Goal: Task Accomplishment & Management: Manage account settings

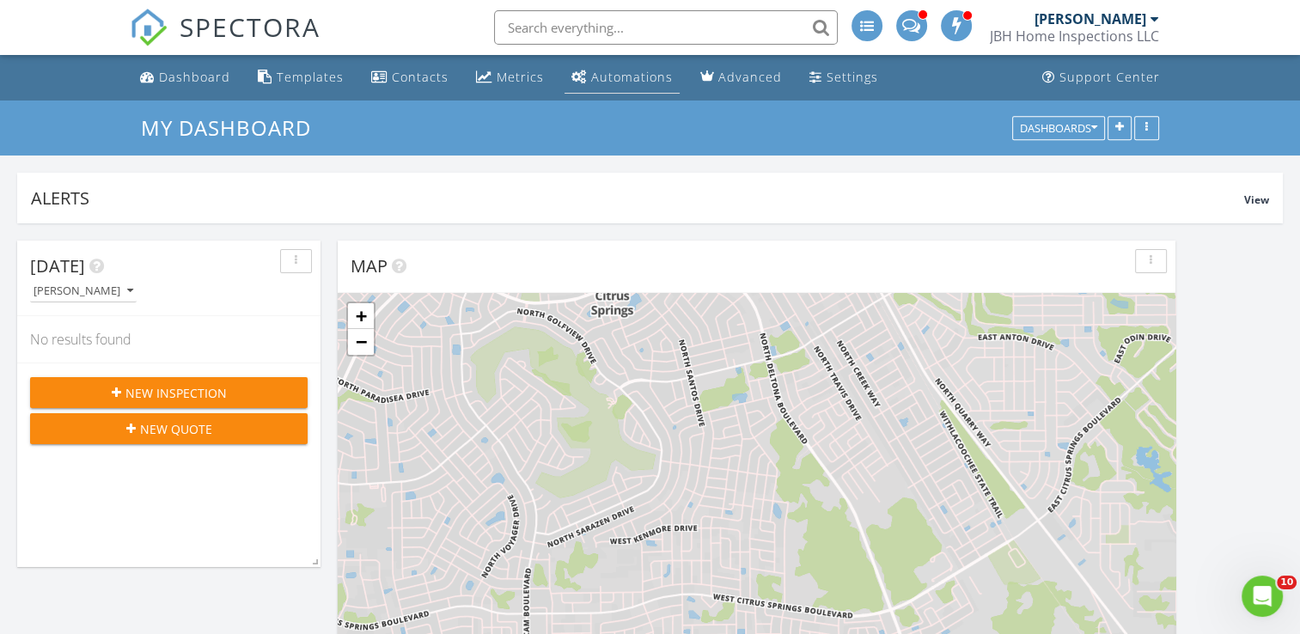
click at [650, 81] on div "Automations" at bounding box center [632, 77] width 82 height 16
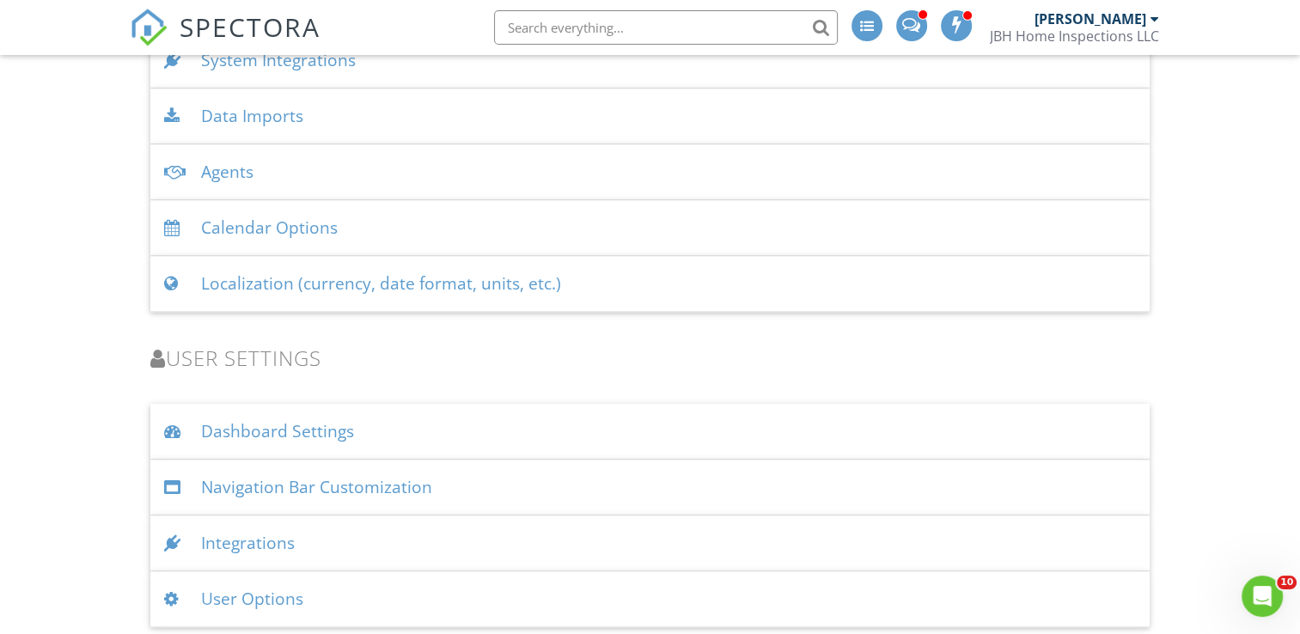
scroll to position [2144, 0]
click at [472, 534] on div "Integrations" at bounding box center [649, 543] width 998 height 56
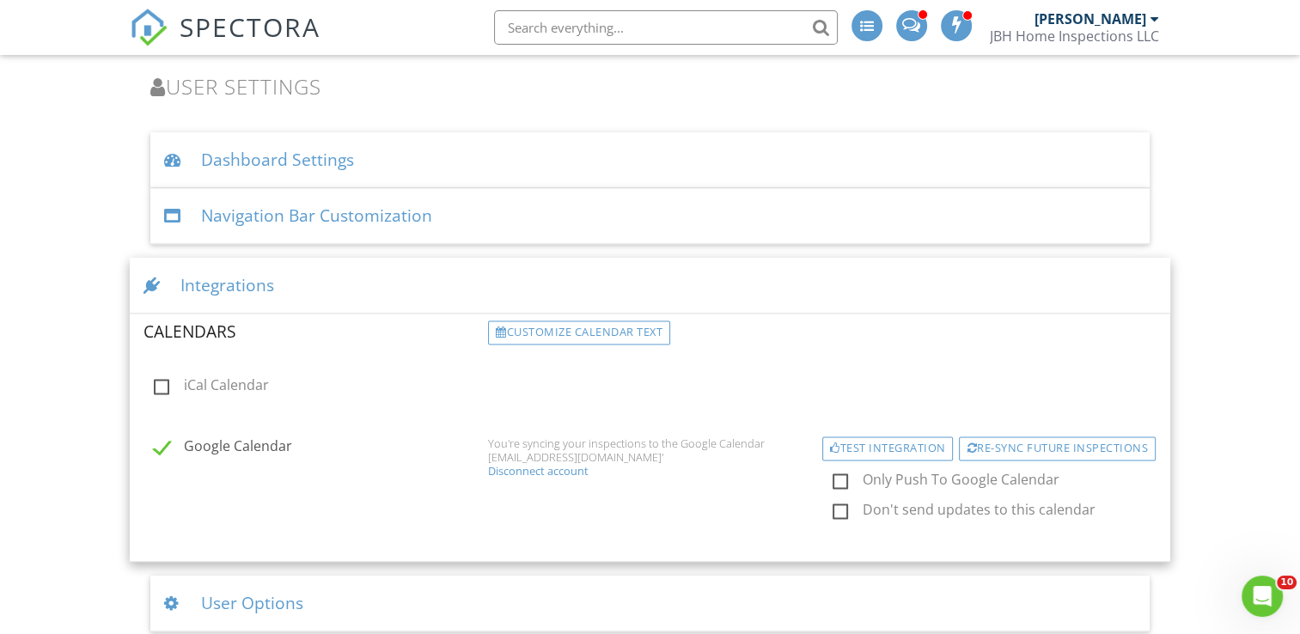
scroll to position [2418, 0]
click at [381, 283] on div "Integrations" at bounding box center [650, 283] width 1040 height 56
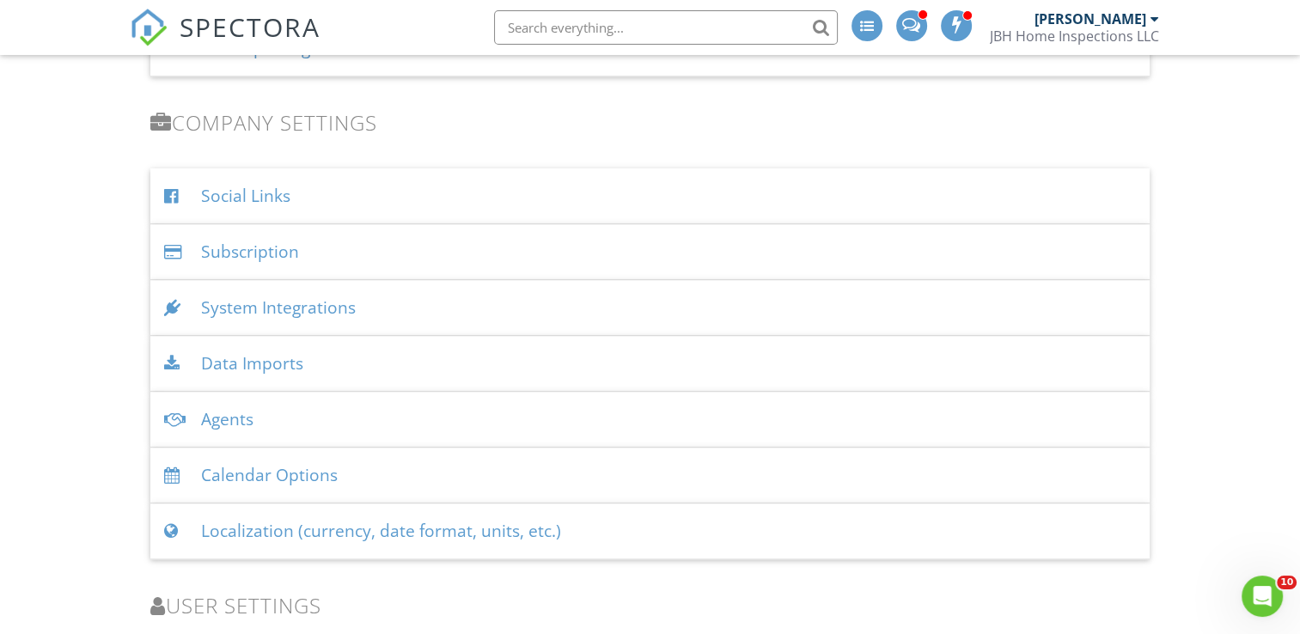
scroll to position [1858, 0]
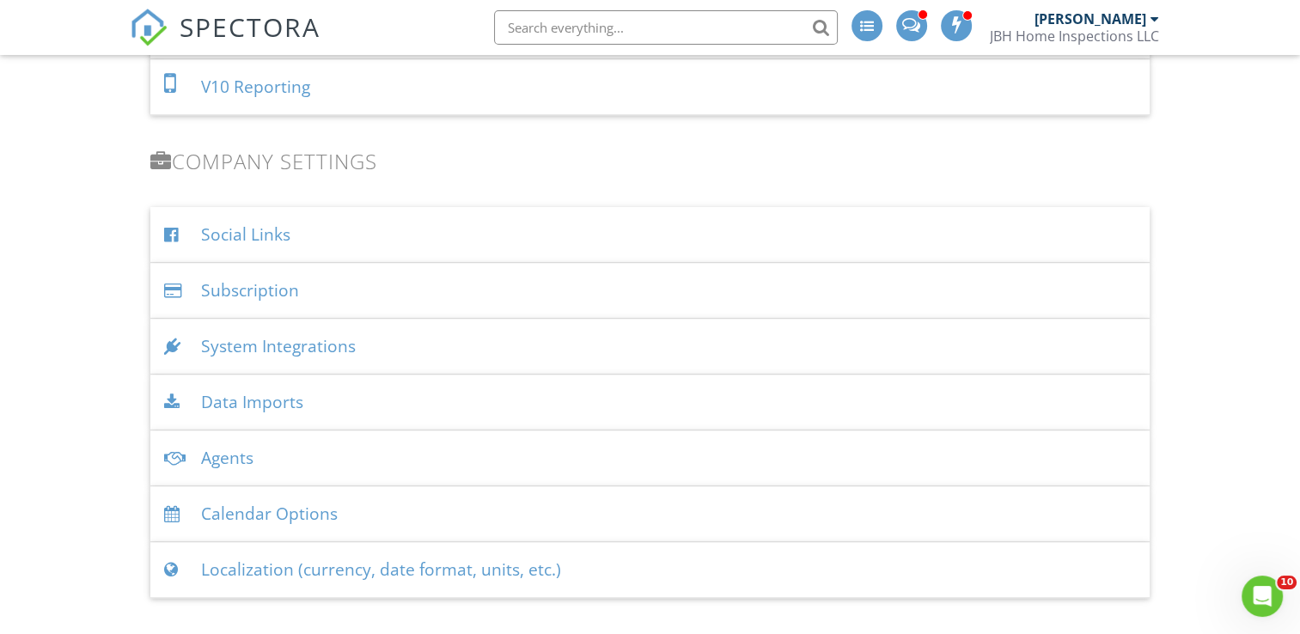
click at [502, 340] on div "System Integrations" at bounding box center [649, 347] width 998 height 56
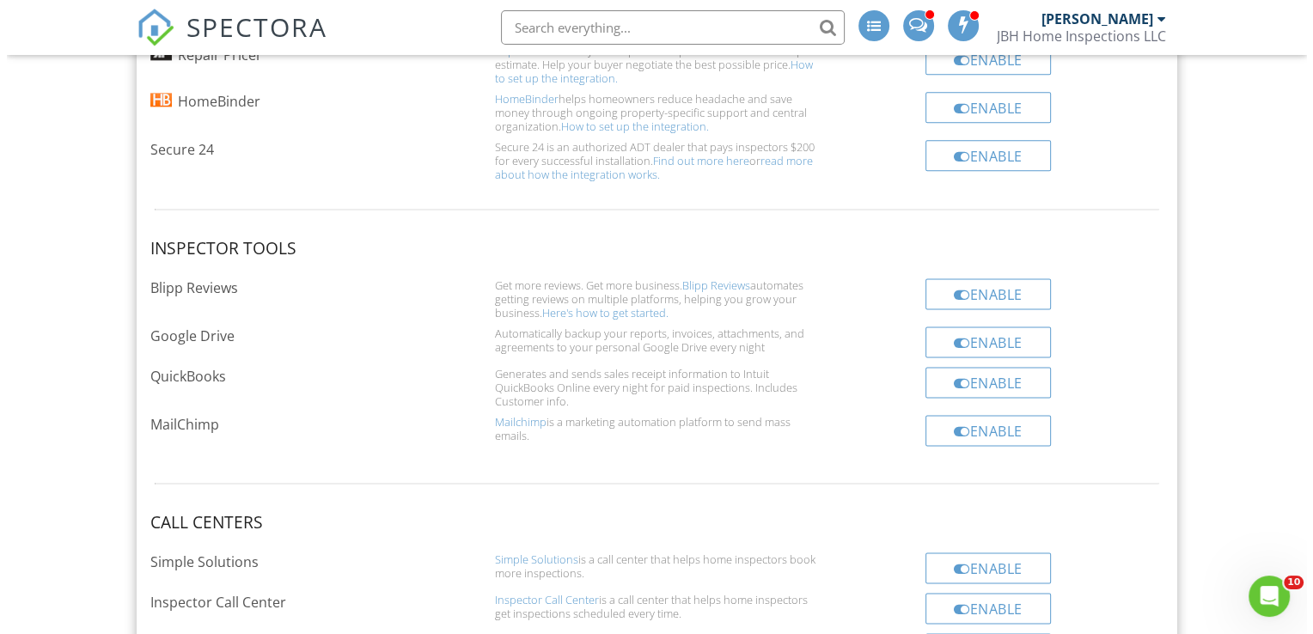
scroll to position [2273, 0]
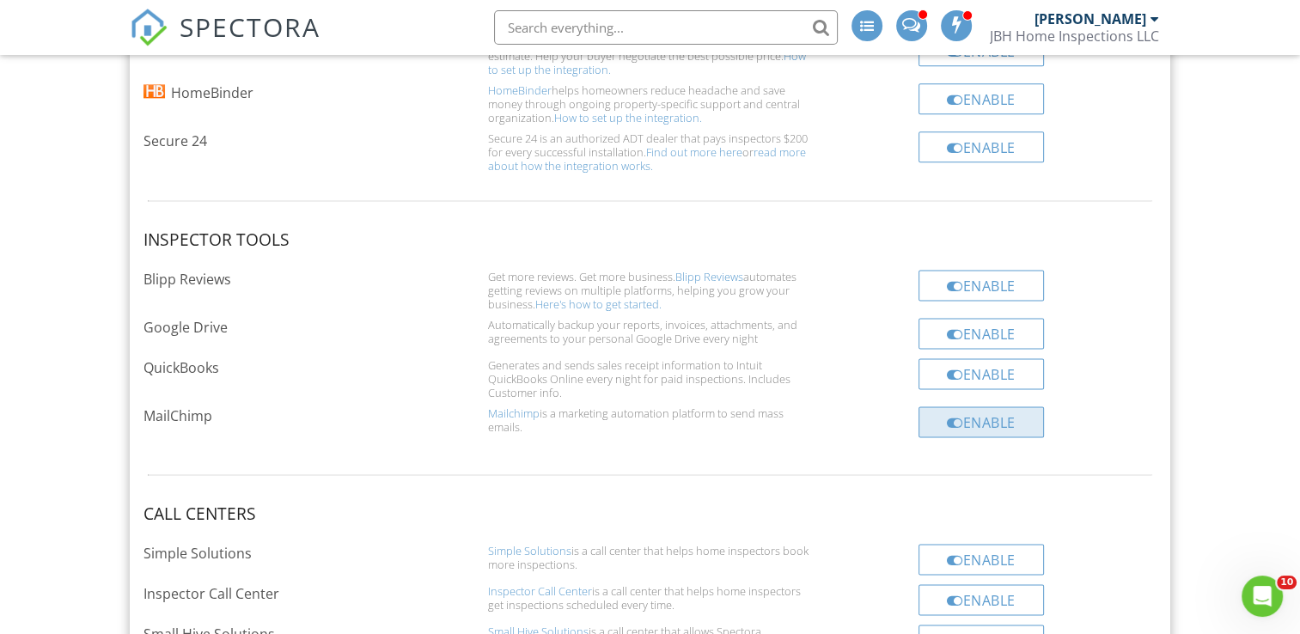
click at [1010, 414] on div "Enable" at bounding box center [980, 421] width 125 height 31
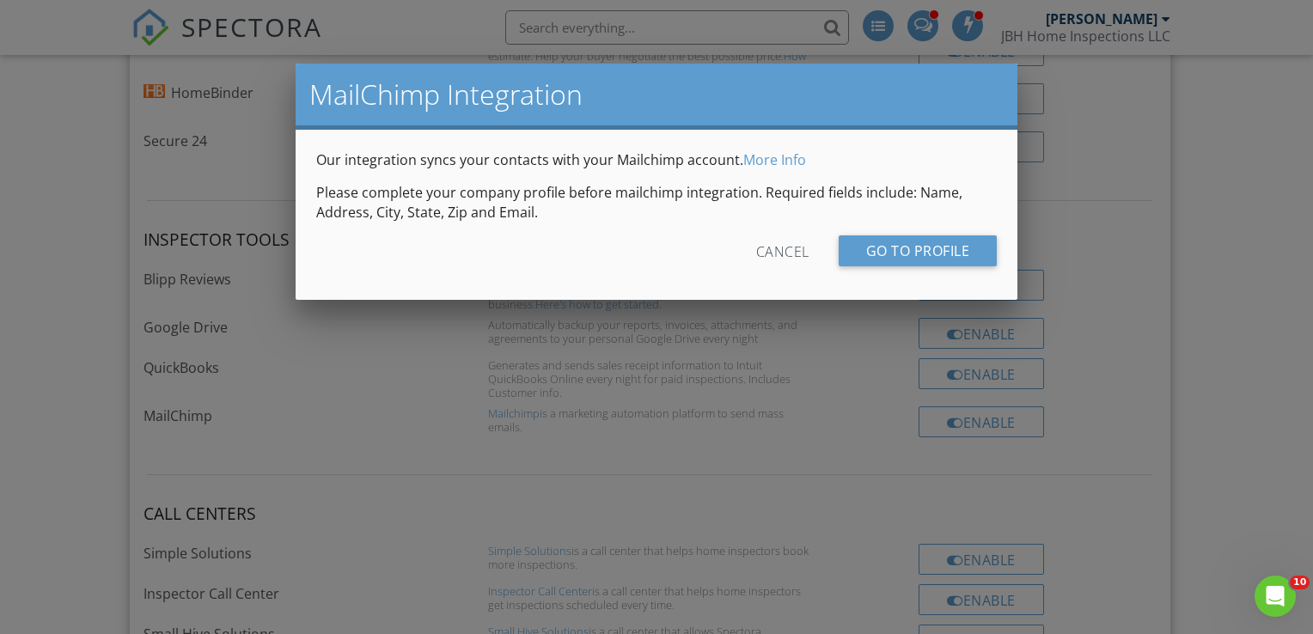
click at [967, 249] on div "Go to profile" at bounding box center [918, 250] width 159 height 31
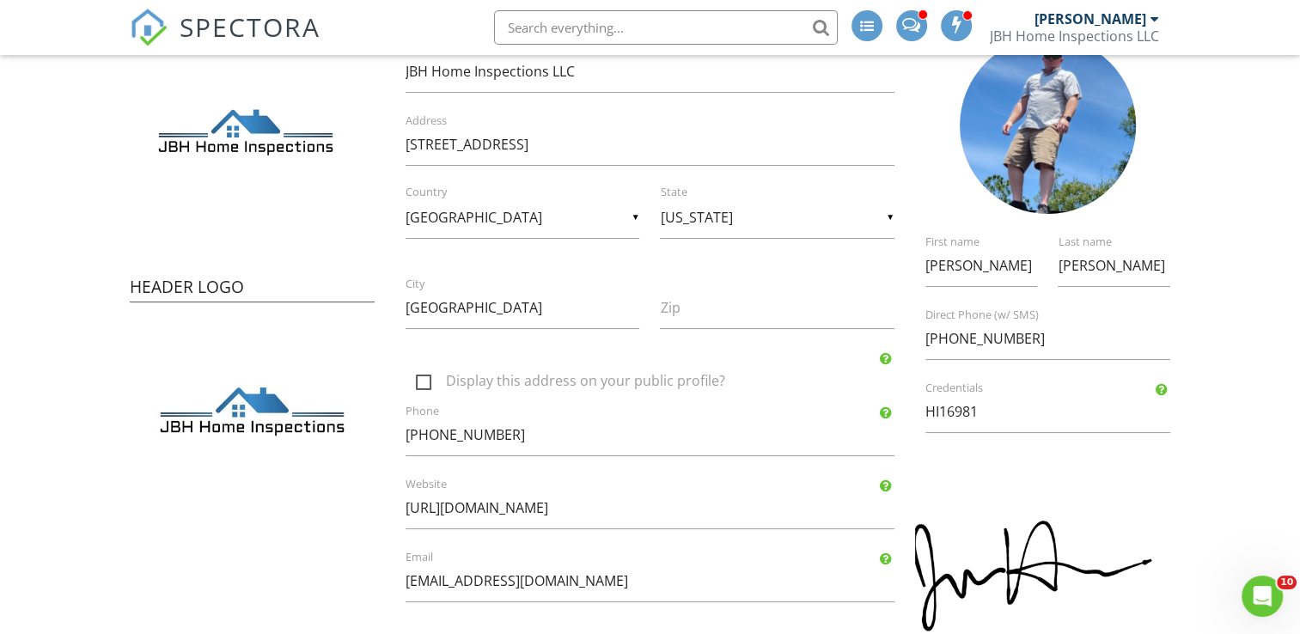
scroll to position [216, 0]
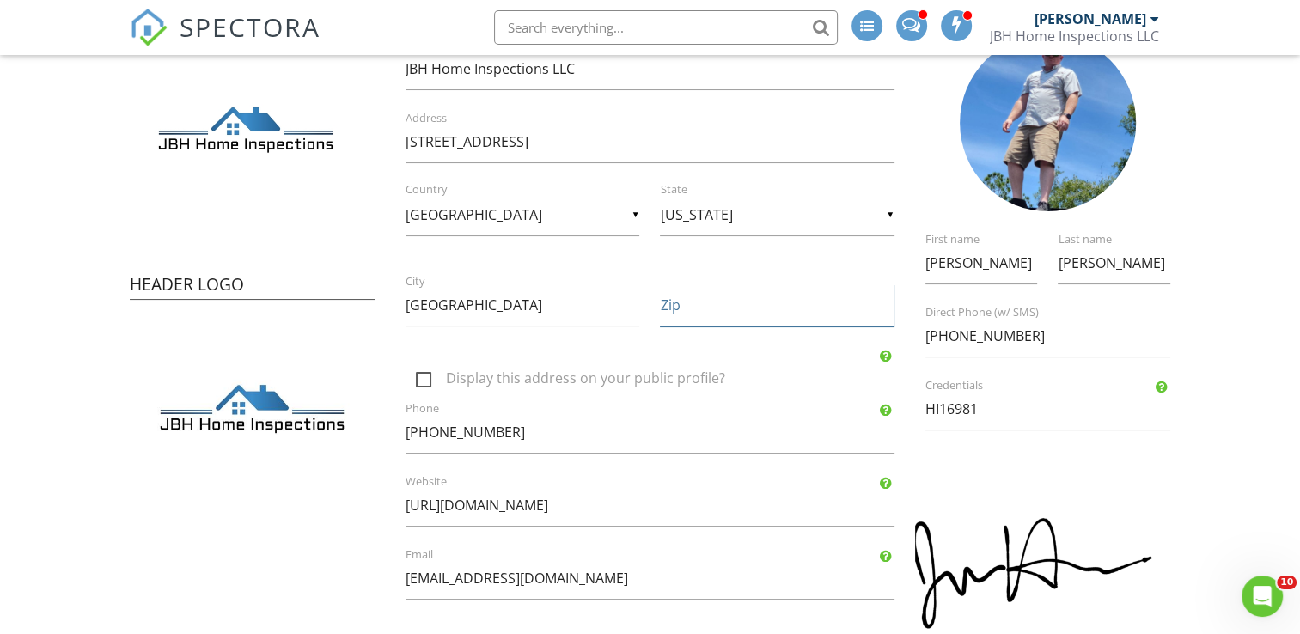
click at [693, 315] on input "Zip" at bounding box center [777, 305] width 235 height 42
type input "34434"
click at [663, 425] on input "352-301-0212" at bounding box center [650, 433] width 489 height 42
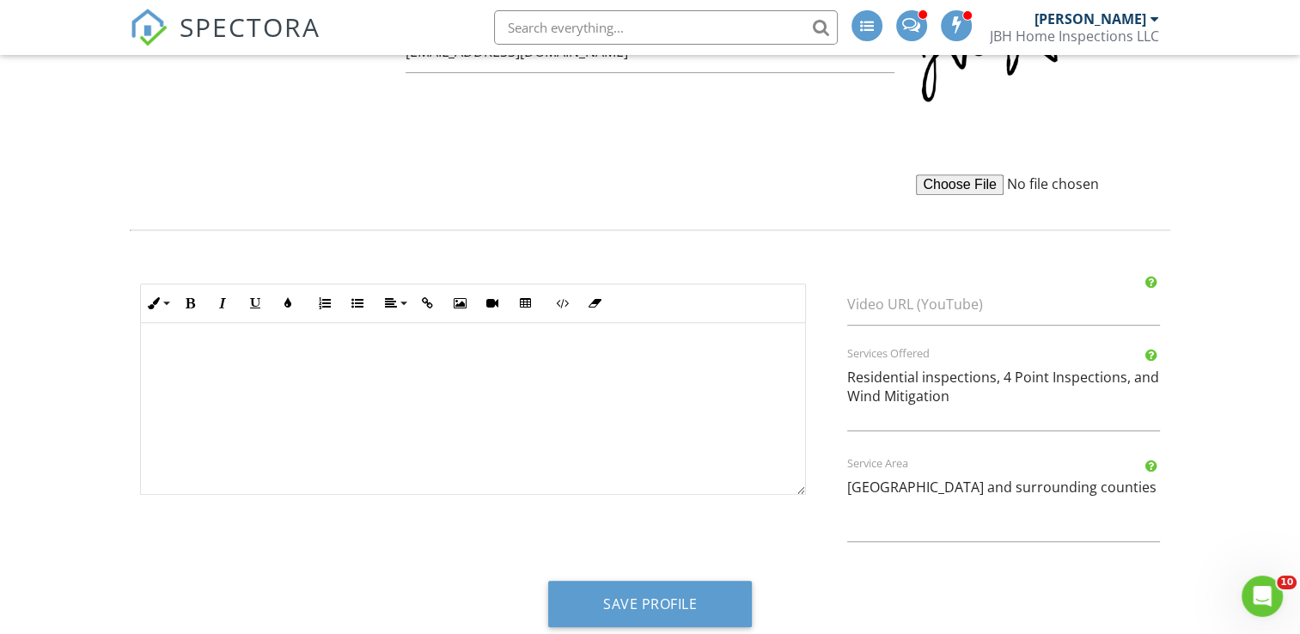
scroll to position [763, 0]
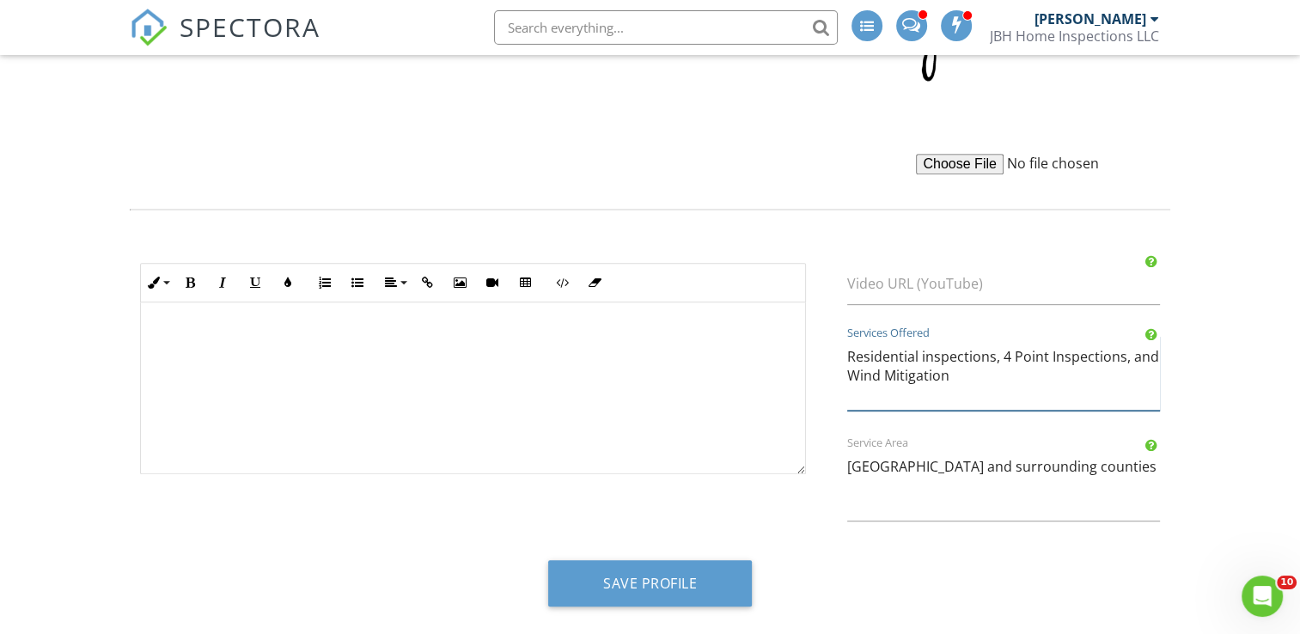
click at [1155, 355] on textarea "Residential inspections, 4 Point Inspections, and Wind Mitigation" at bounding box center [1003, 373] width 312 height 75
click at [845, 372] on div "Residential inspections, 4 Point Inspections, and Wind Mitigation Services Offe…" at bounding box center [1003, 376] width 332 height 80
click at [918, 353] on textarea "Residential inspections, 4 Point Inspections, and Wind Mitigation" at bounding box center [1003, 373] width 312 height 75
click at [1055, 354] on textarea "Residential inspections, 4 Point Inspections, and Wind Mitigation" at bounding box center [1003, 373] width 312 height 75
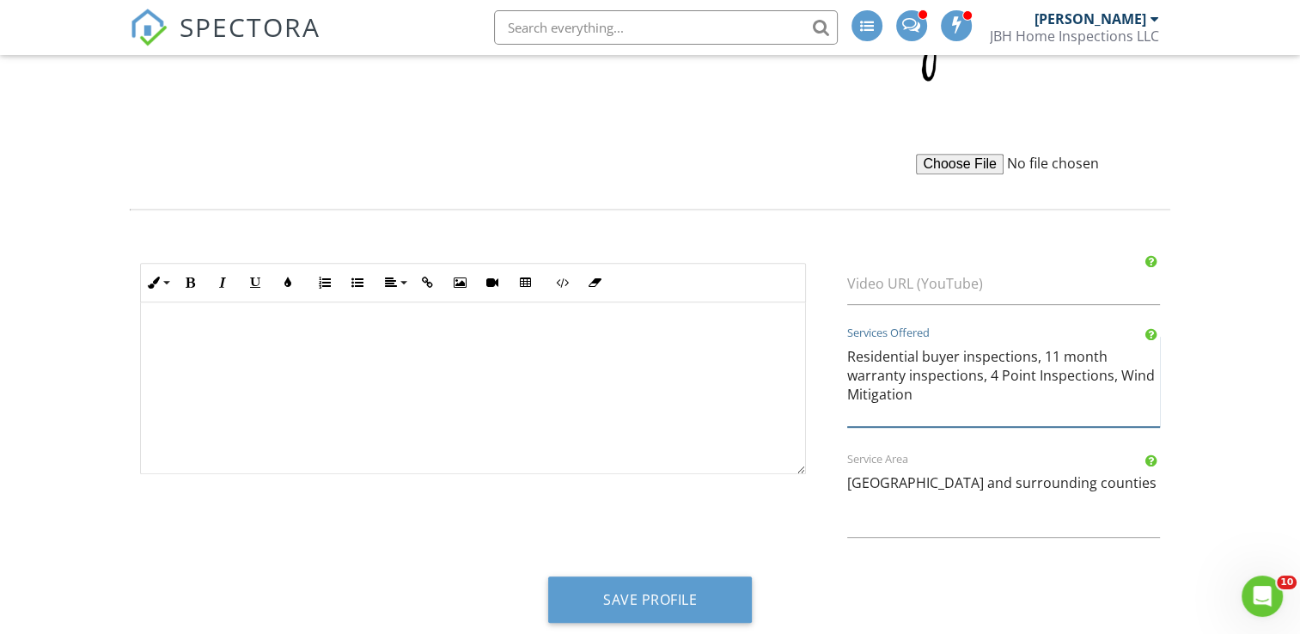
click at [923, 390] on textarea "Residential inspections, 4 Point Inspections, and Wind Mitigation" at bounding box center [1003, 381] width 312 height 91
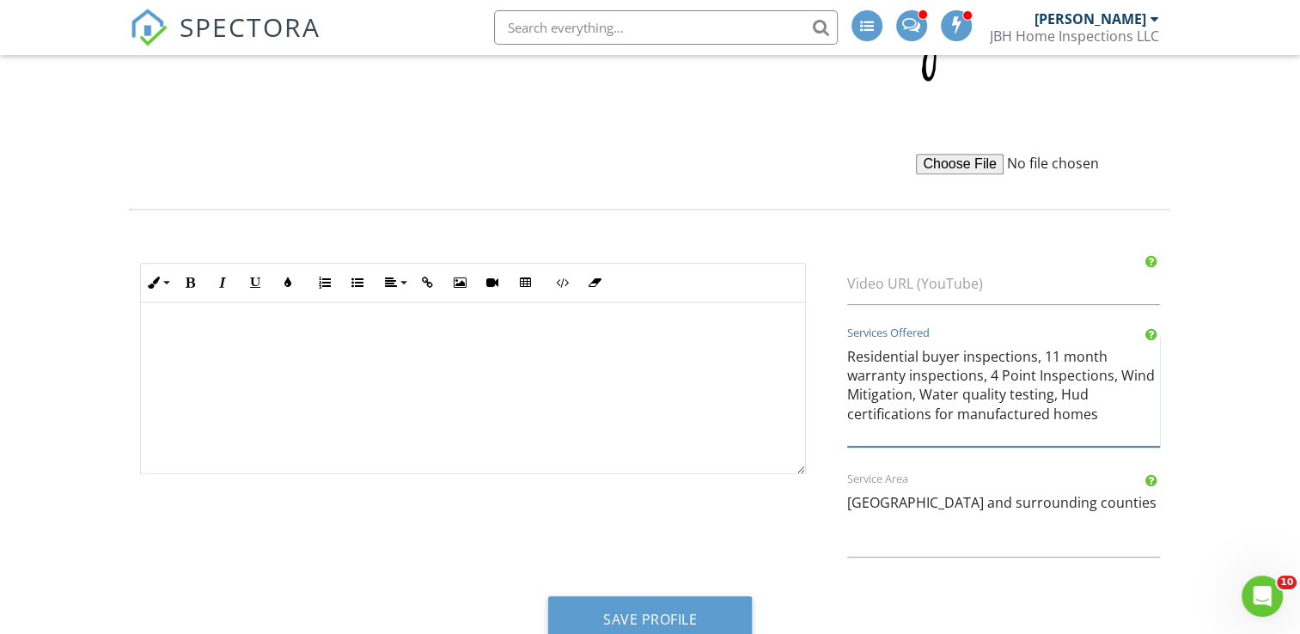
scroll to position [800, 0]
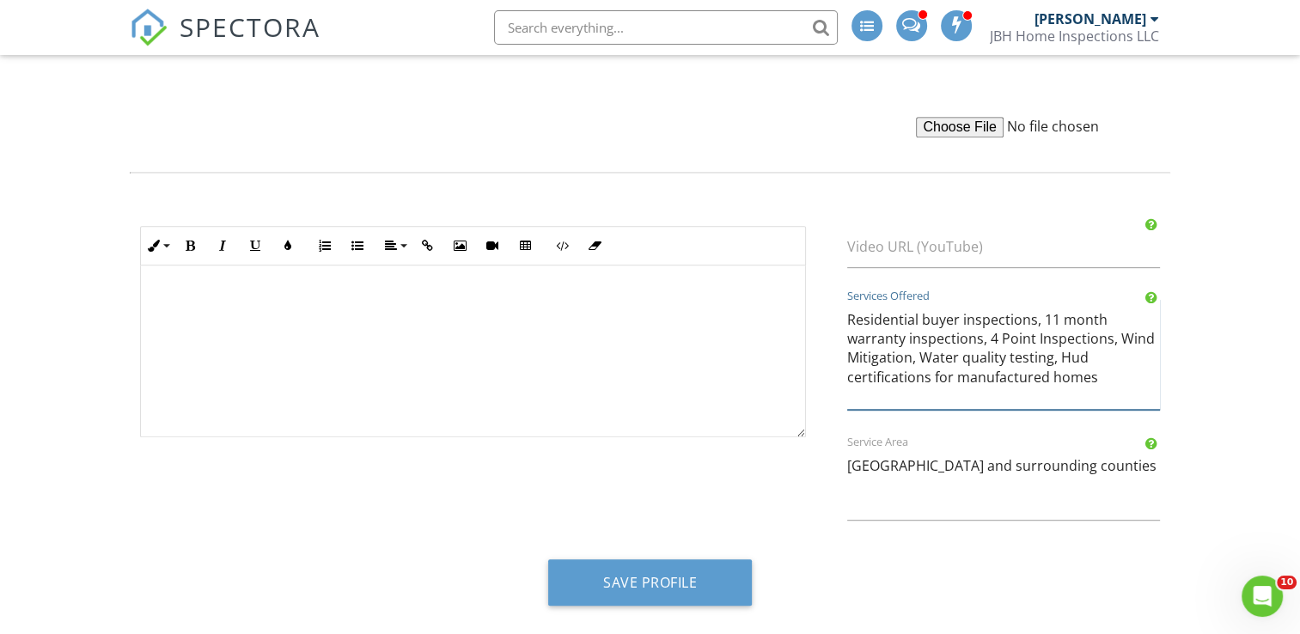
type textarea "Residential buyer inspections, 11 month warranty inspections, 4 Point Inspectio…"
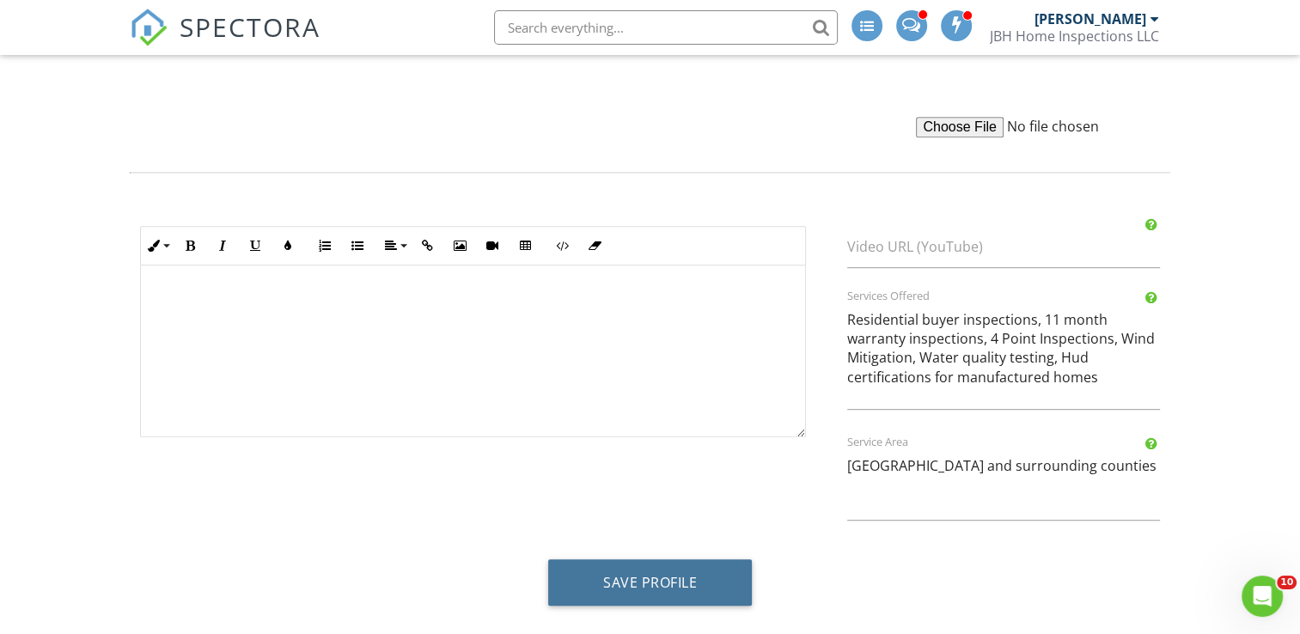
click at [618, 579] on button "Save Profile" at bounding box center [650, 582] width 204 height 46
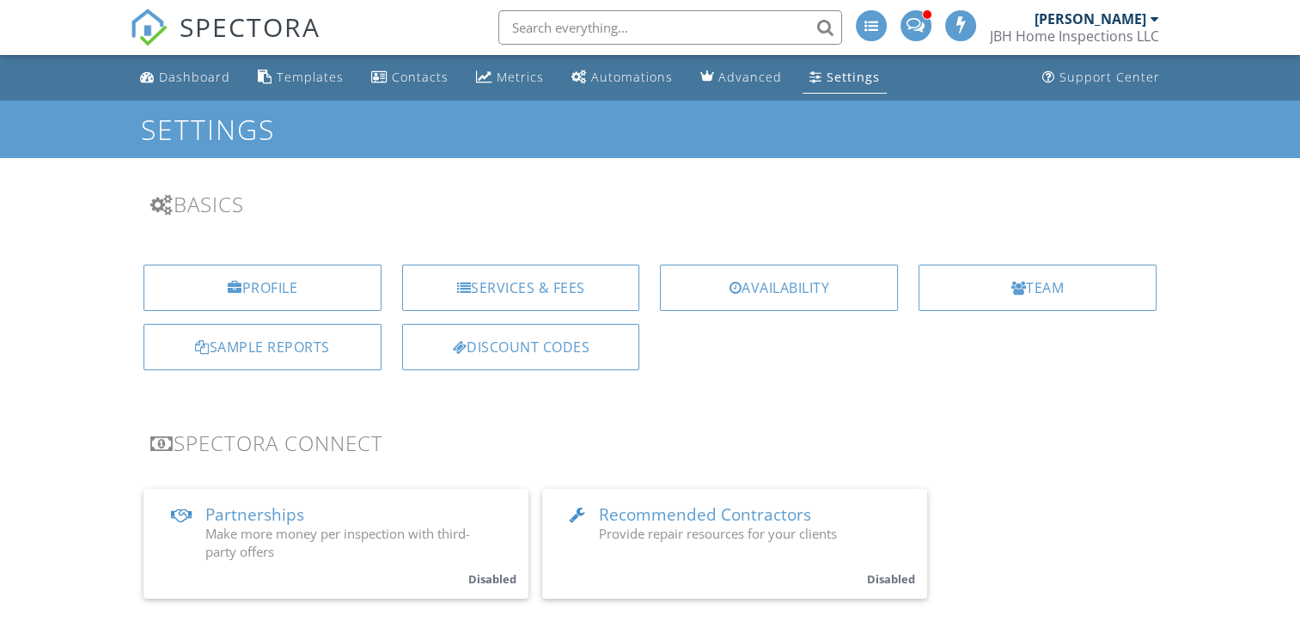
scroll to position [2120, 0]
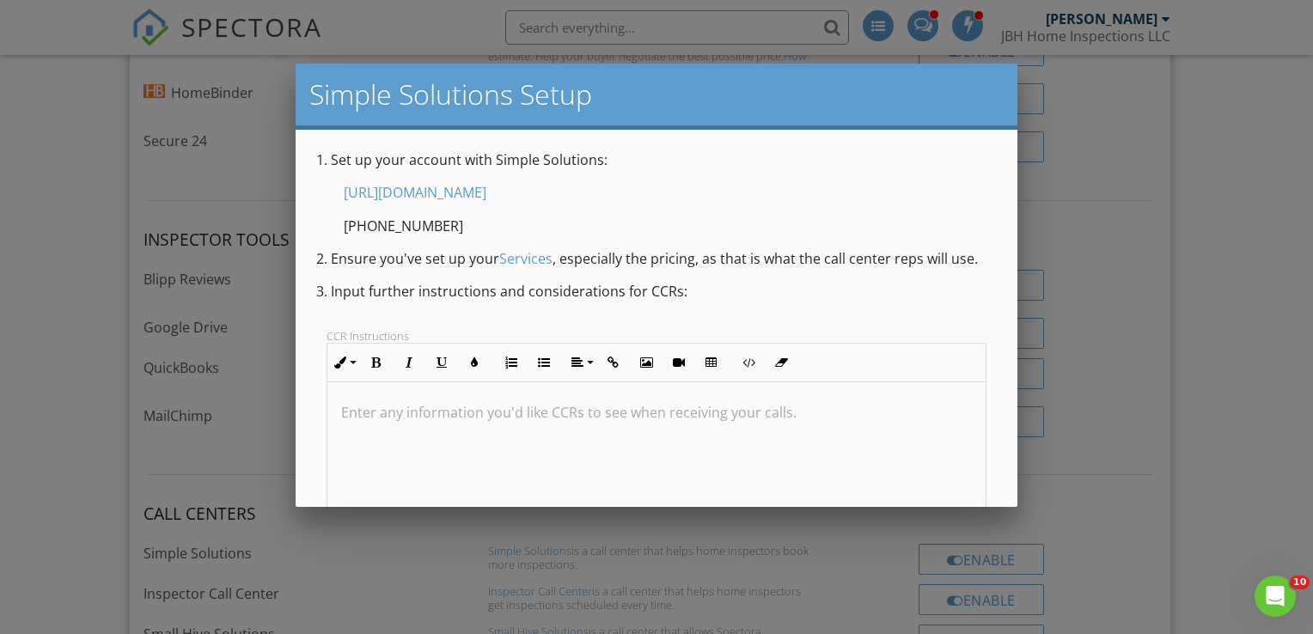
scroll to position [0, 0]
click at [1053, 194] on div at bounding box center [656, 310] width 1313 height 793
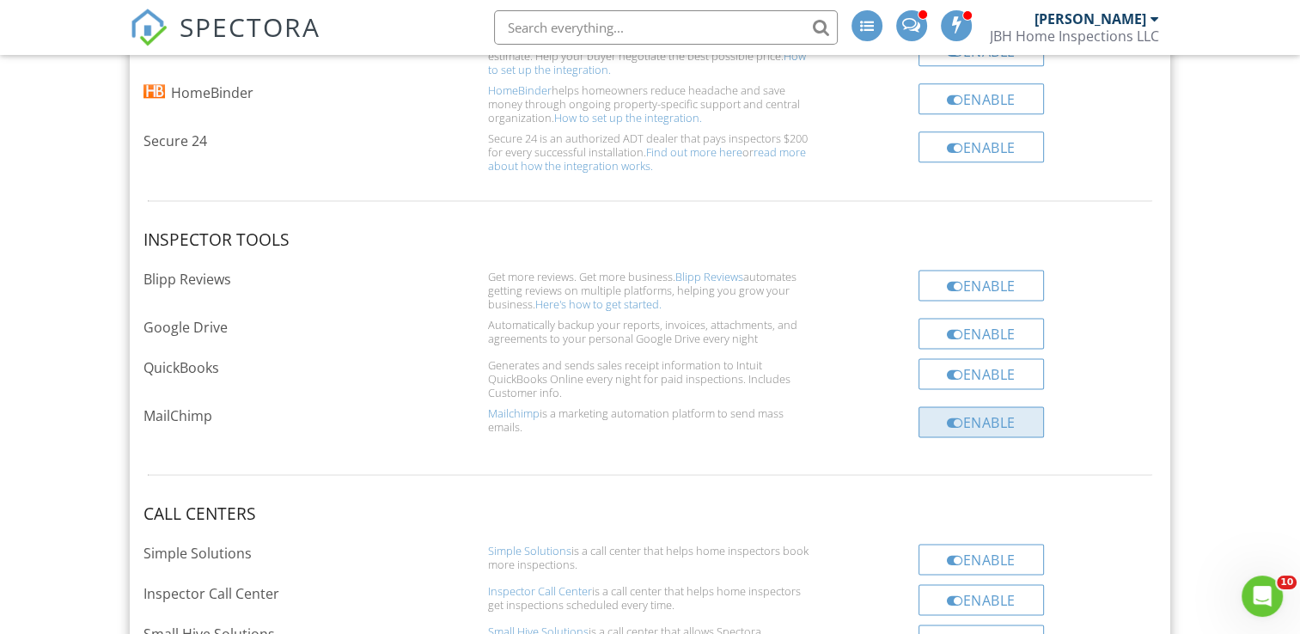
click at [961, 416] on div at bounding box center [955, 423] width 16 height 14
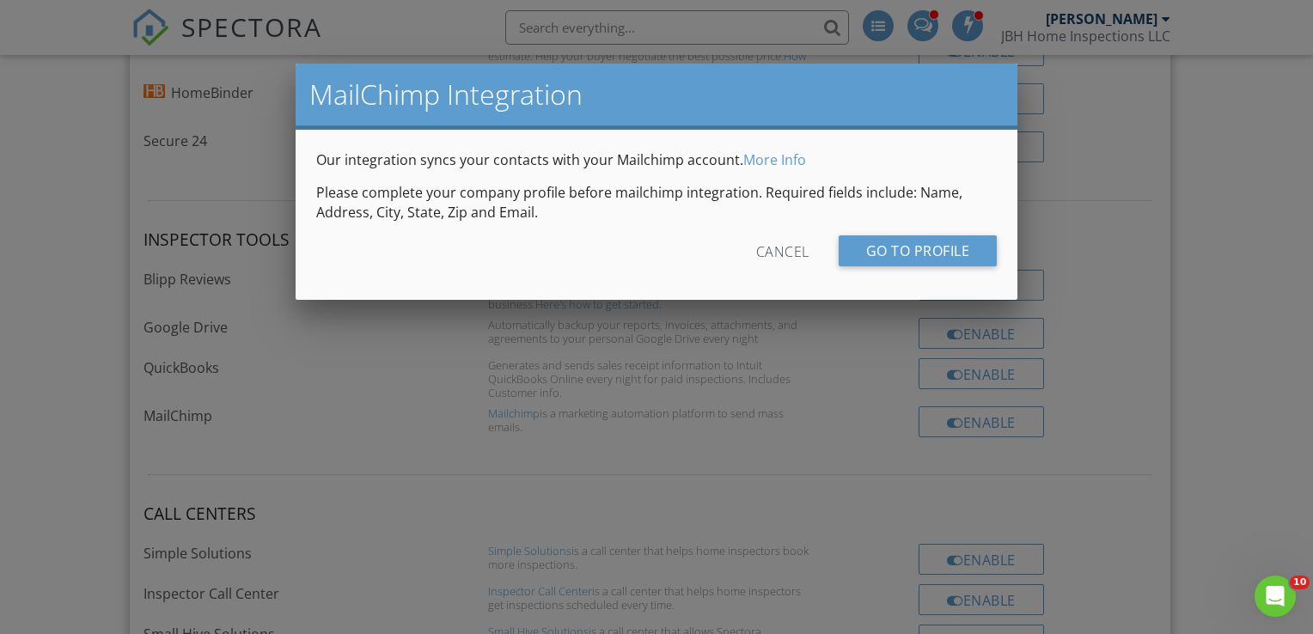
click at [973, 251] on div "Go to profile" at bounding box center [918, 250] width 159 height 31
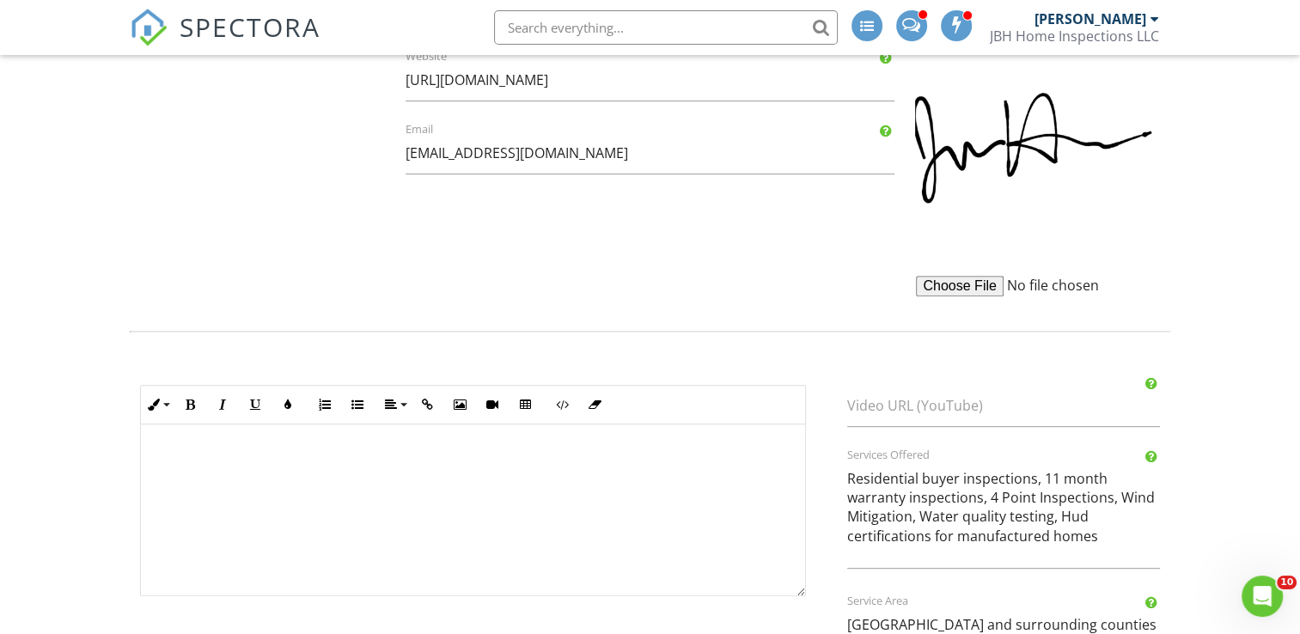
scroll to position [800, 0]
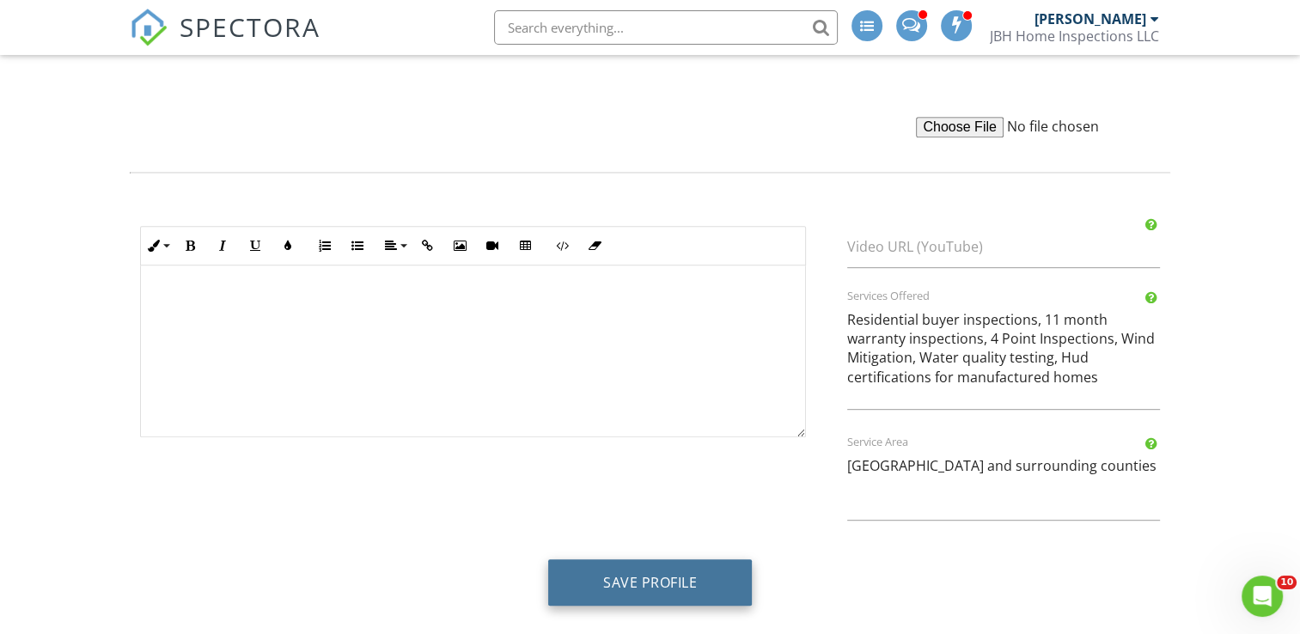
click at [653, 579] on button "Save Profile" at bounding box center [650, 582] width 204 height 46
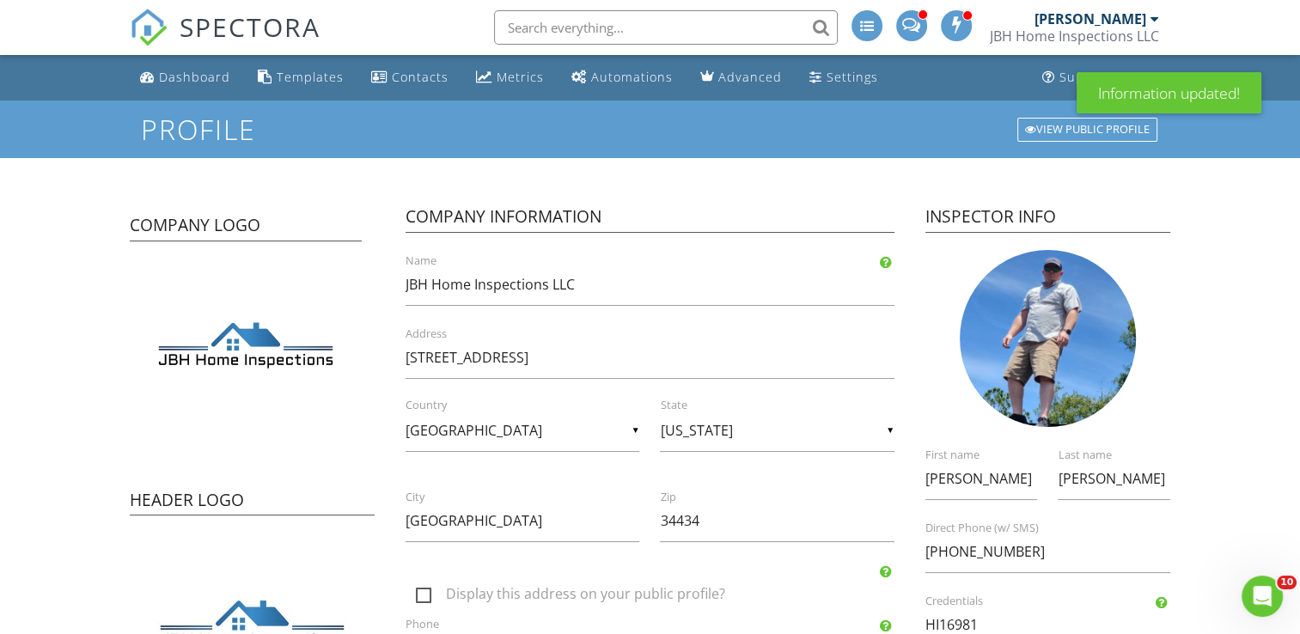
click at [189, 70] on div "Dashboard" at bounding box center [194, 77] width 71 height 16
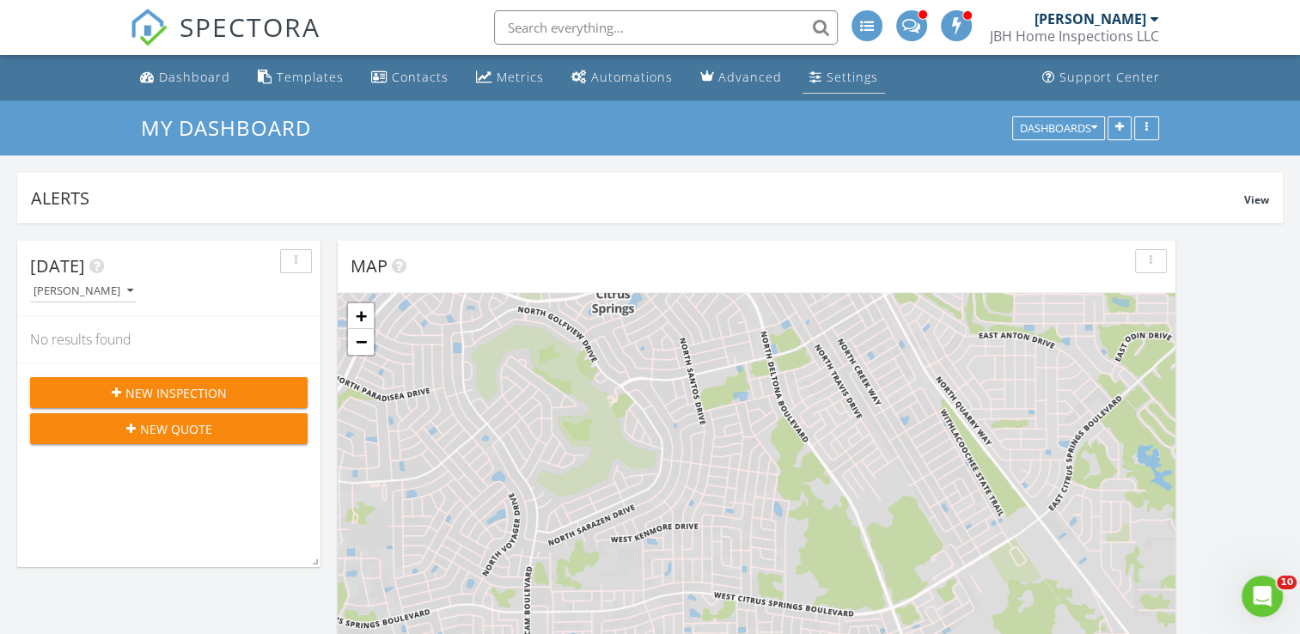
click at [835, 76] on div "Settings" at bounding box center [853, 77] width 52 height 16
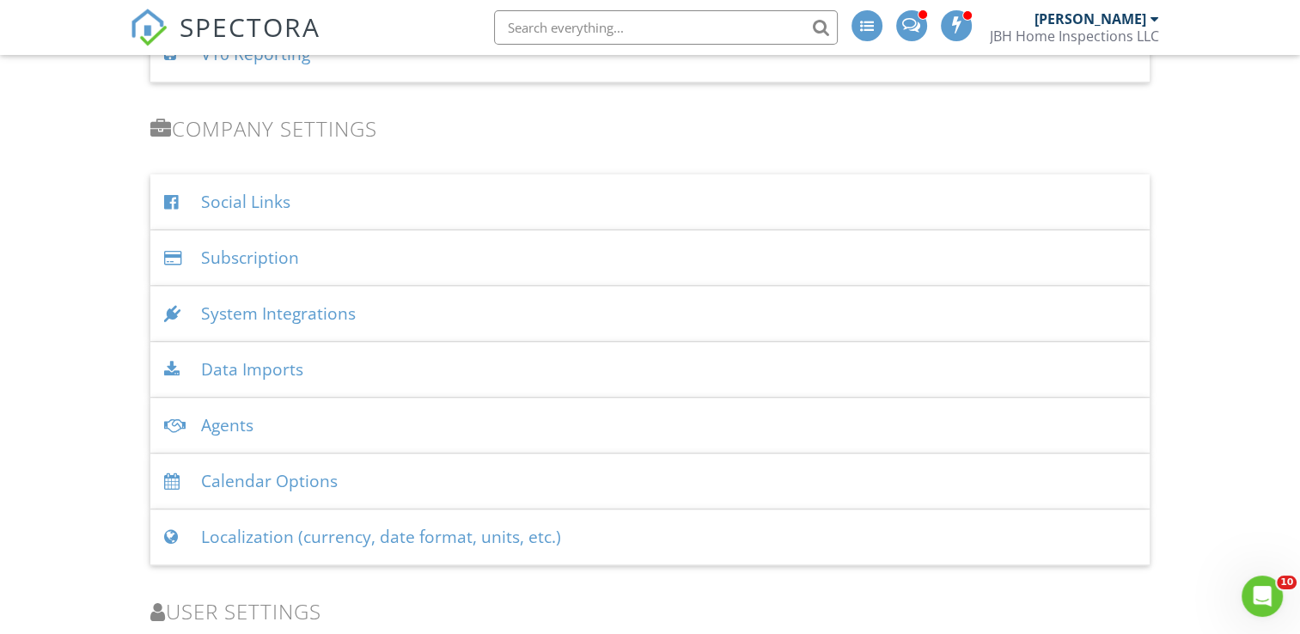
scroll to position [1883, 0]
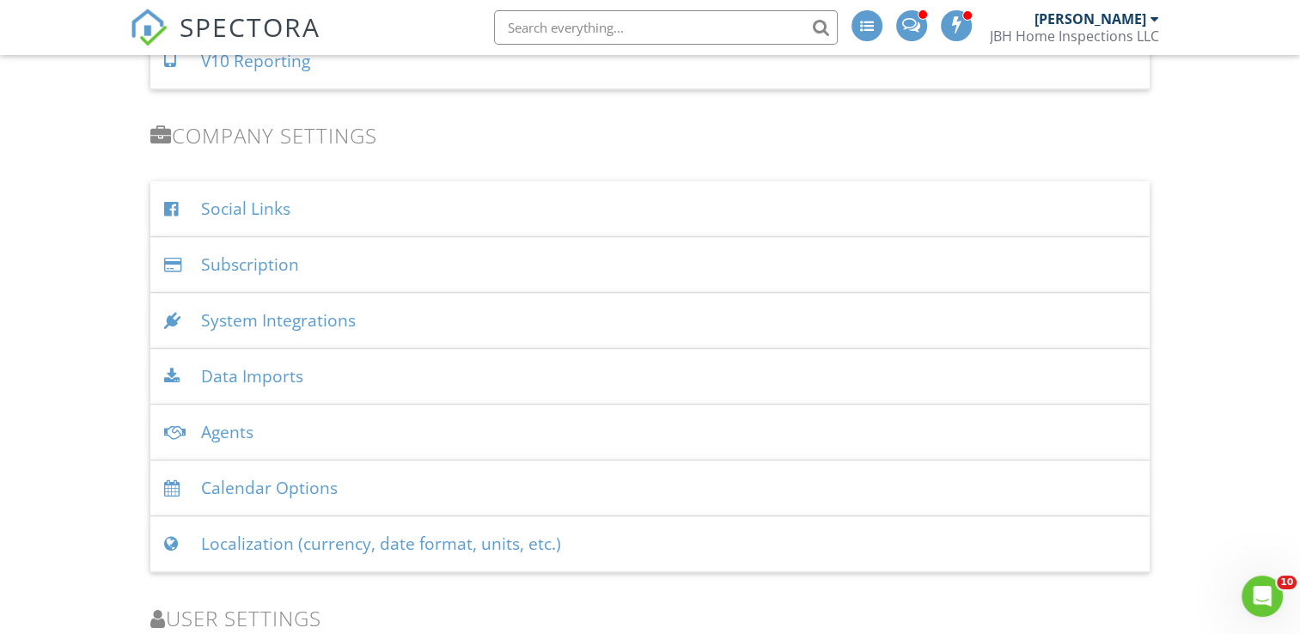
click at [405, 320] on div "System Integrations" at bounding box center [649, 321] width 998 height 56
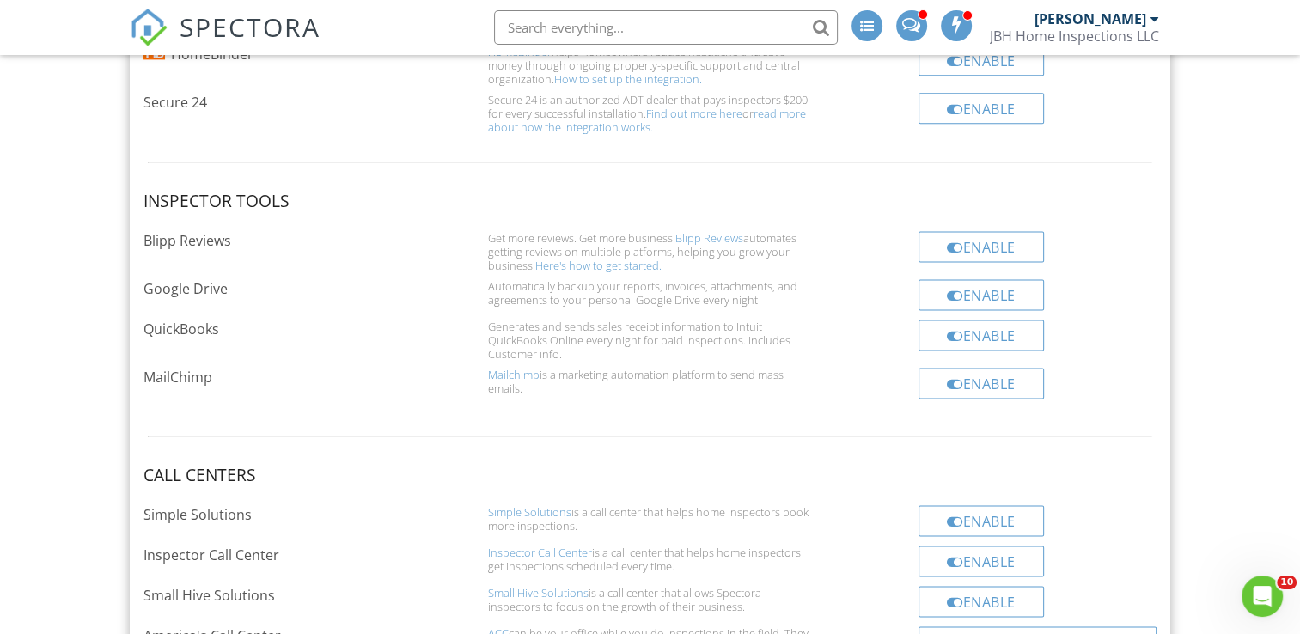
scroll to position [2320, 0]
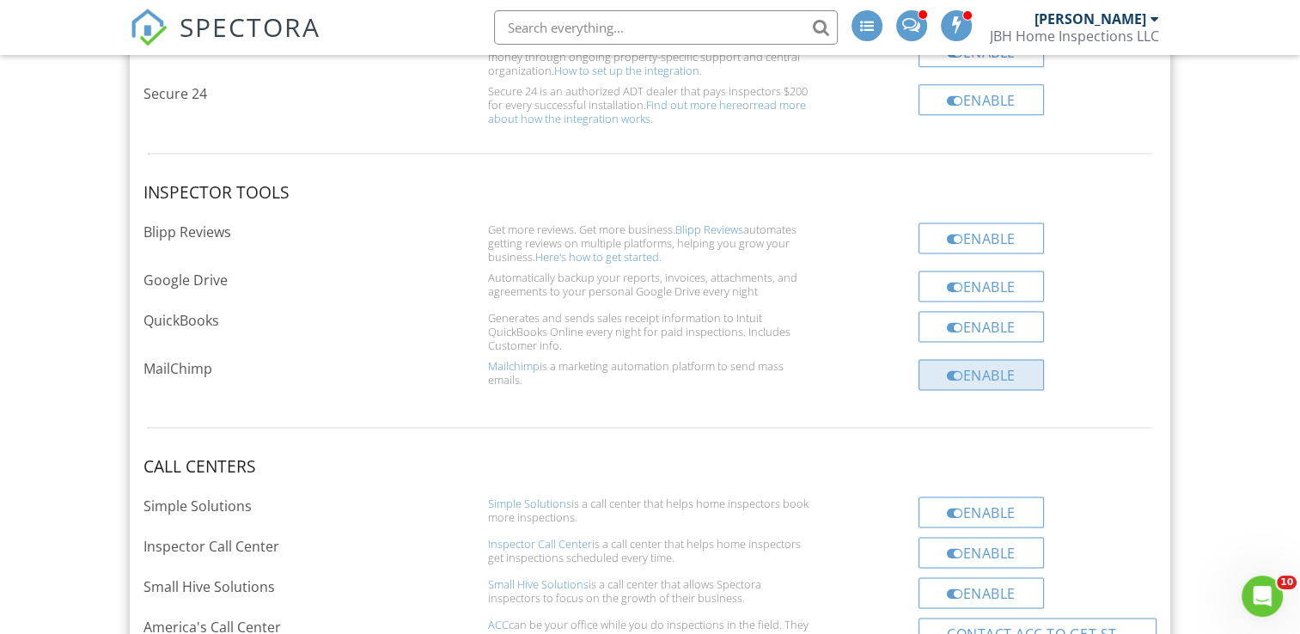
click at [992, 369] on div "Enable" at bounding box center [980, 374] width 125 height 31
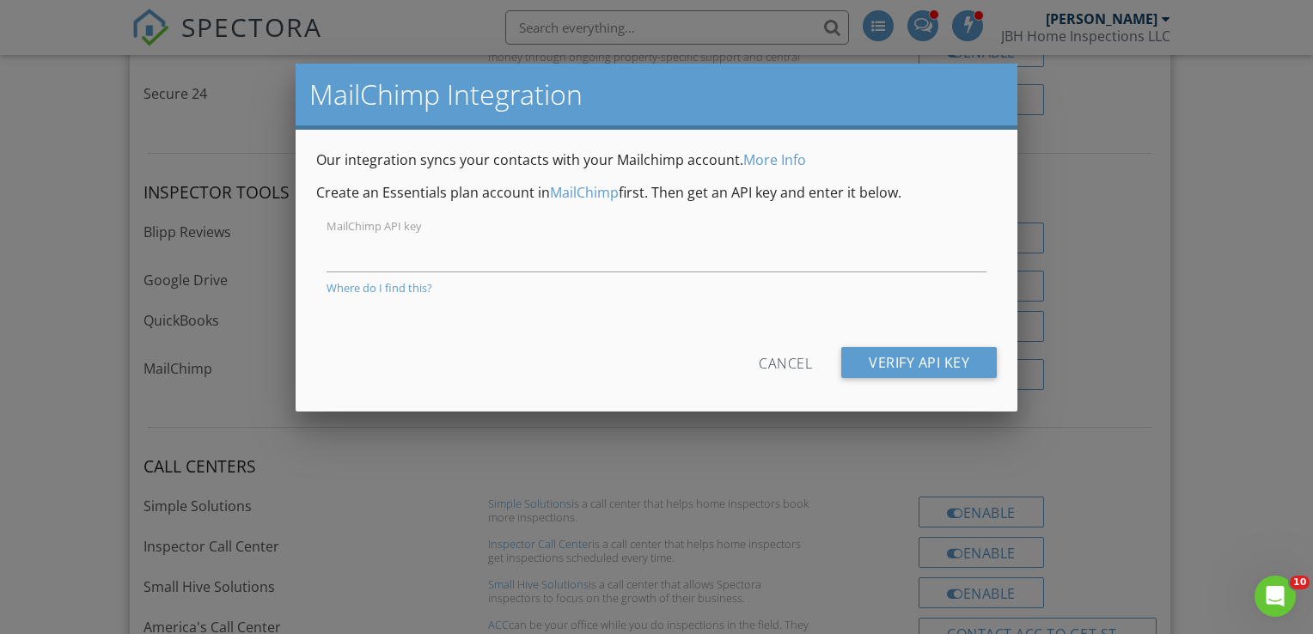
click at [601, 192] on link "MailChimp" at bounding box center [584, 192] width 69 height 19
click at [792, 359] on div "Cancel" at bounding box center [785, 362] width 53 height 31
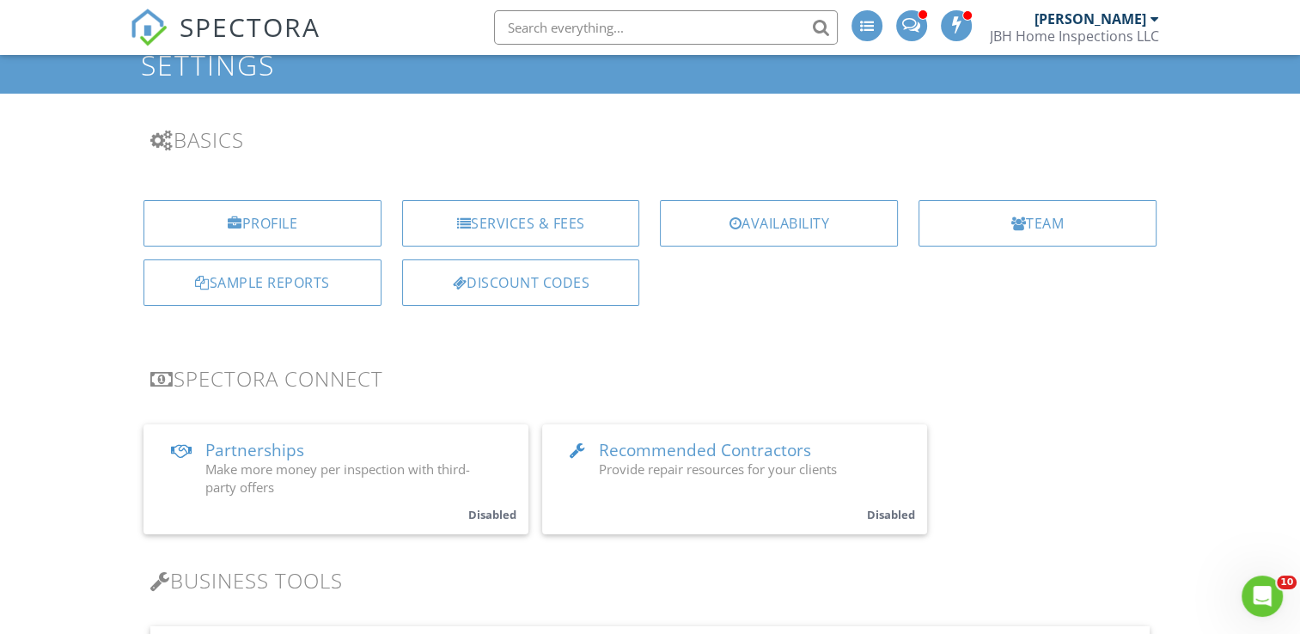
scroll to position [0, 0]
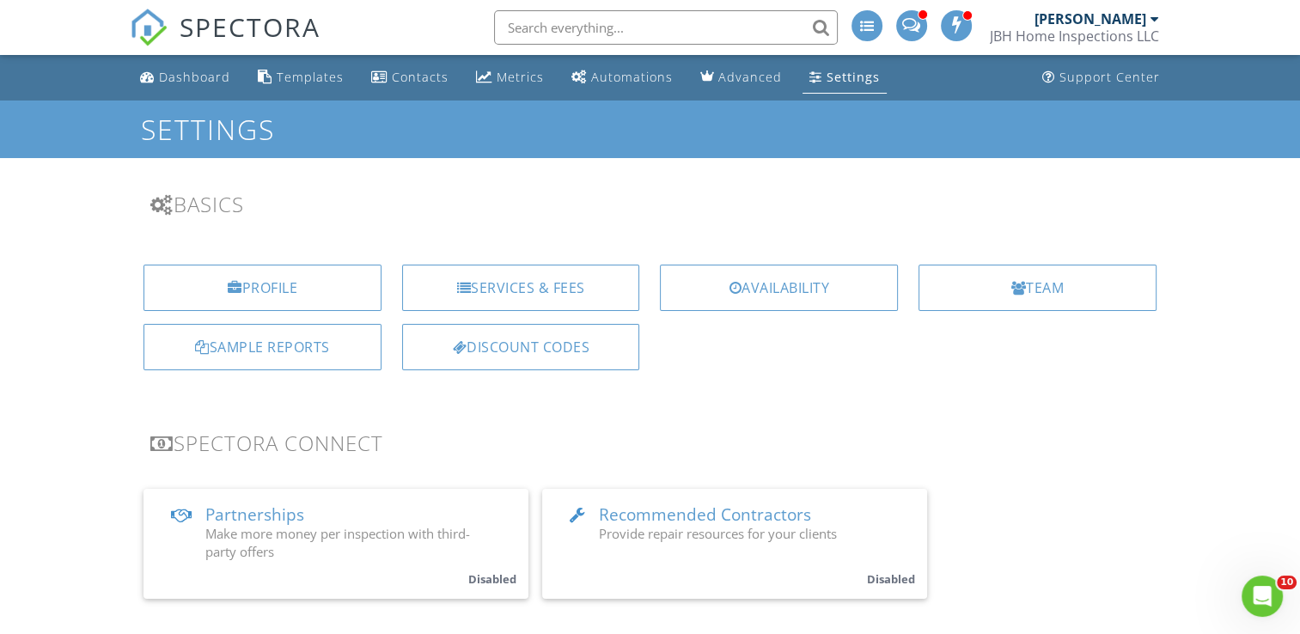
drag, startPoint x: 642, startPoint y: 73, endPoint x: 677, endPoint y: 71, distance: 35.3
click at [642, 74] on div "Automations" at bounding box center [632, 77] width 82 height 16
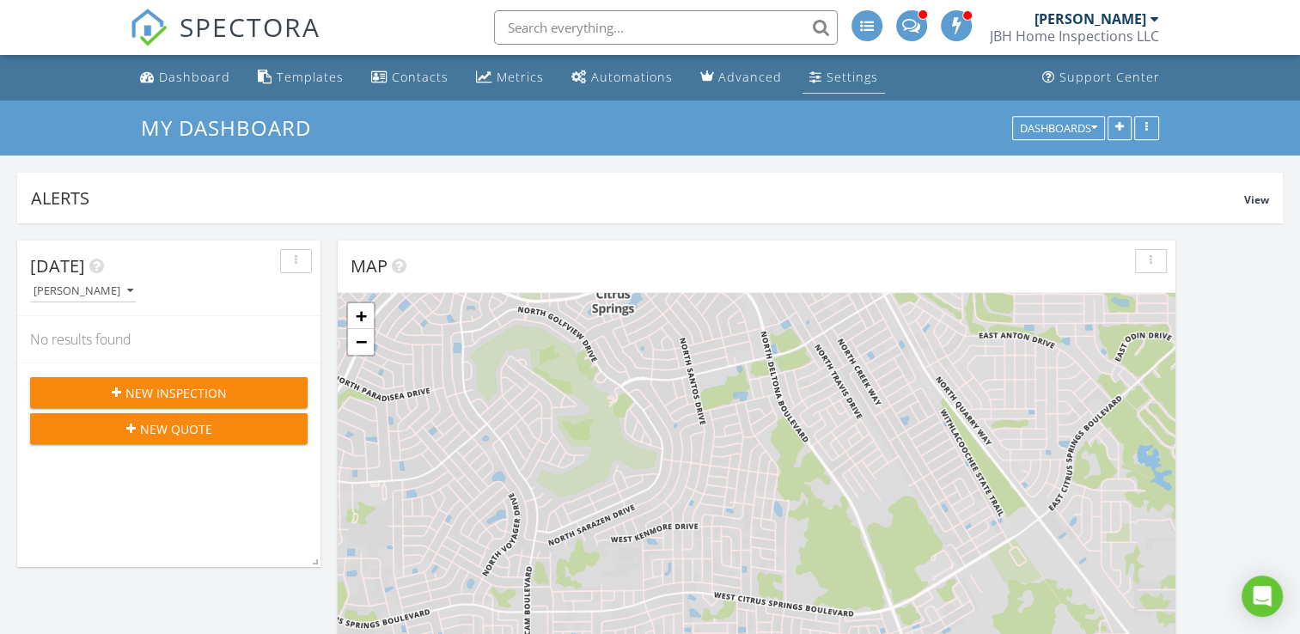
click at [856, 79] on div "Settings" at bounding box center [853, 77] width 52 height 16
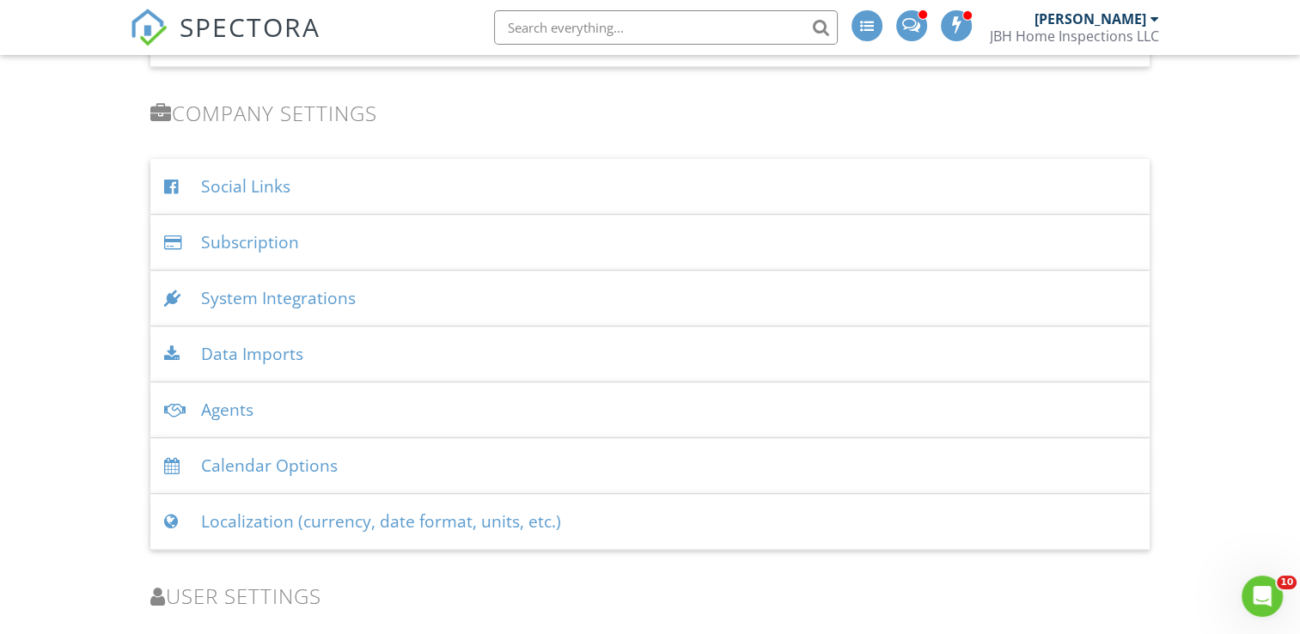
scroll to position [1909, 0]
click at [530, 295] on div "System Integrations" at bounding box center [649, 295] width 998 height 56
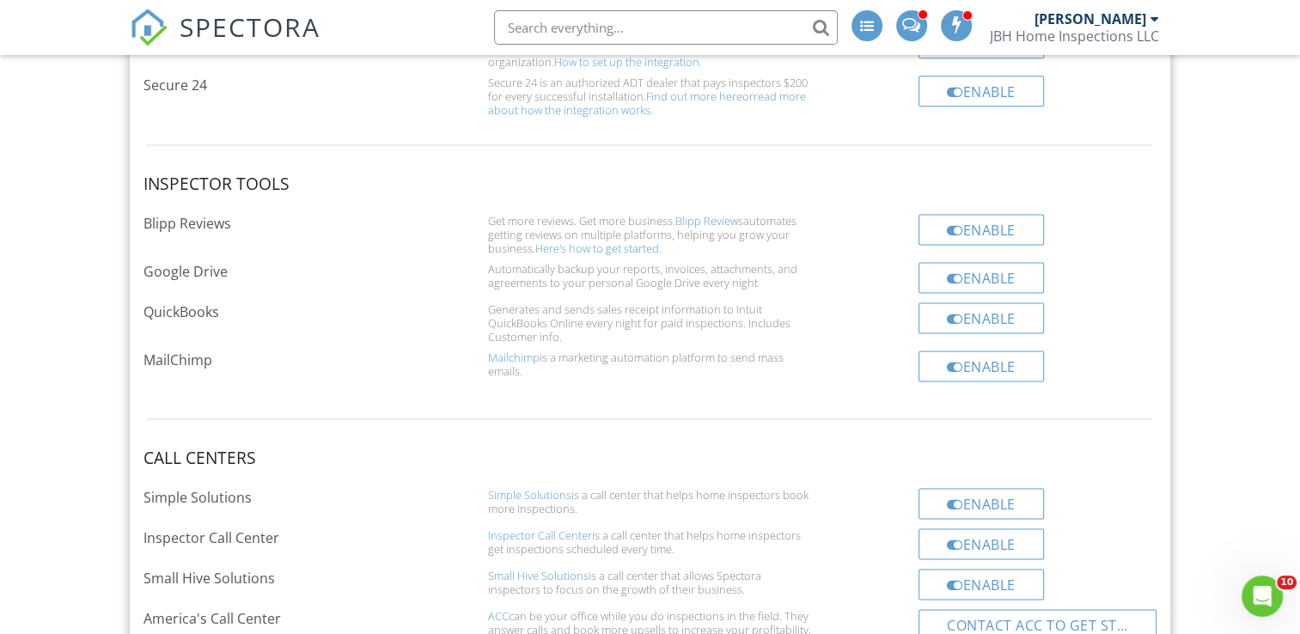
scroll to position [2333, 0]
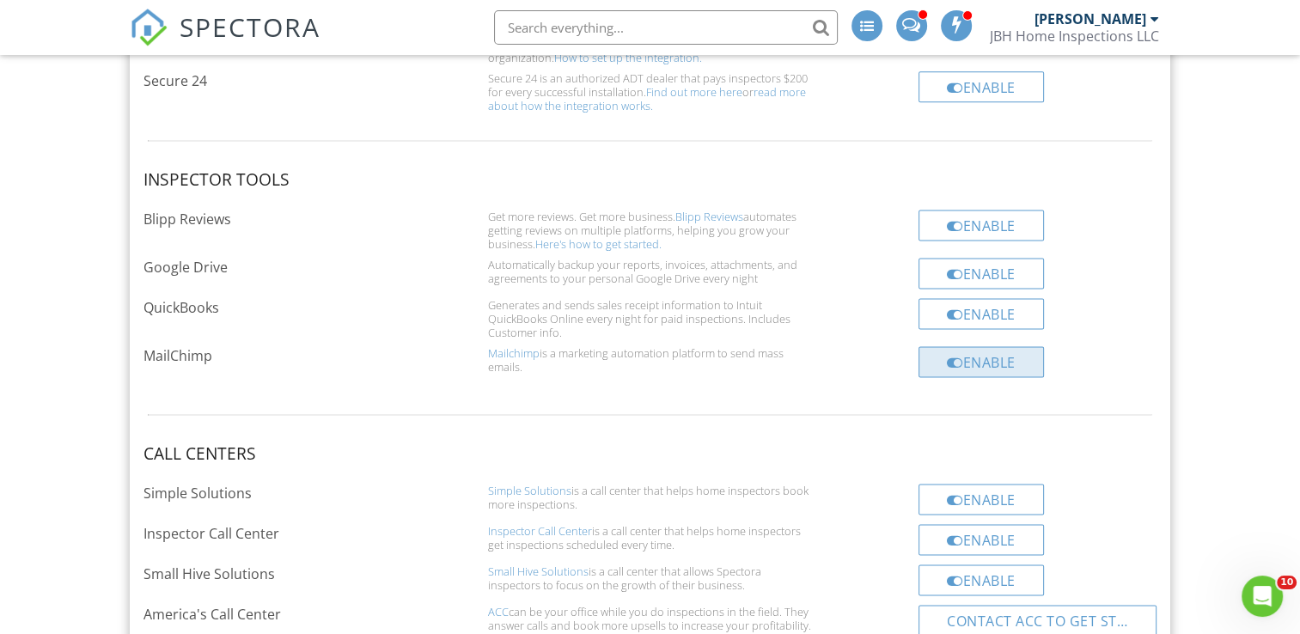
click at [966, 357] on div "Enable" at bounding box center [980, 361] width 125 height 31
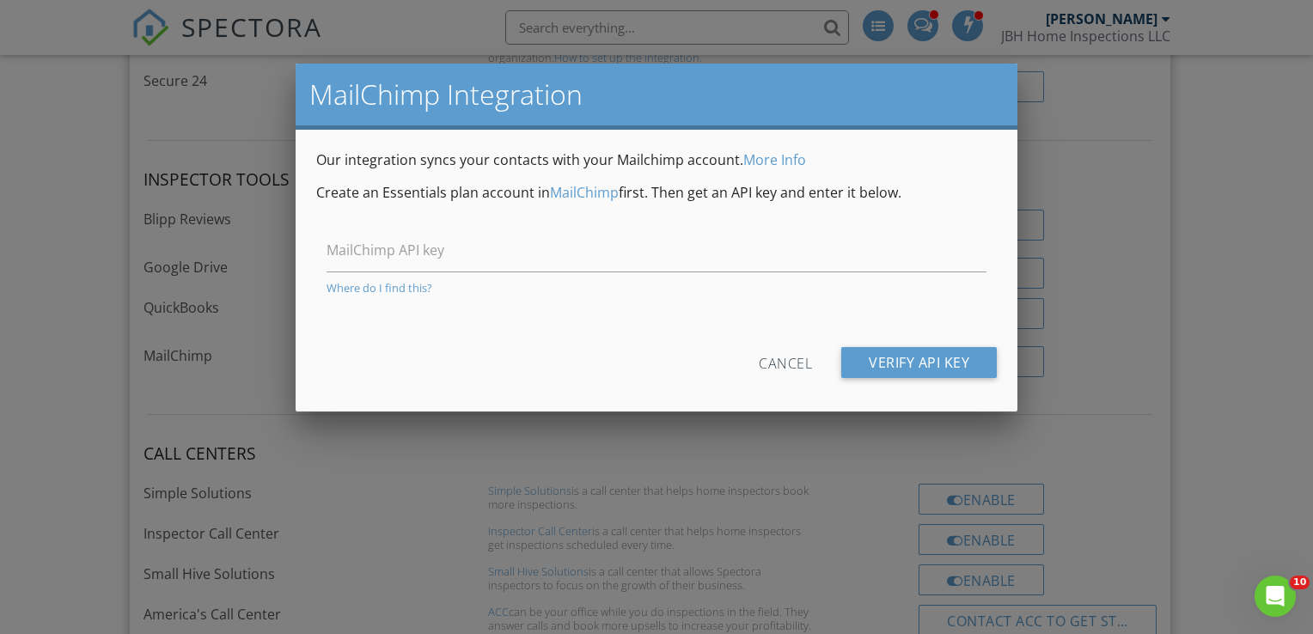
click at [394, 284] on div "Where do I find this?" at bounding box center [656, 288] width 660 height 14
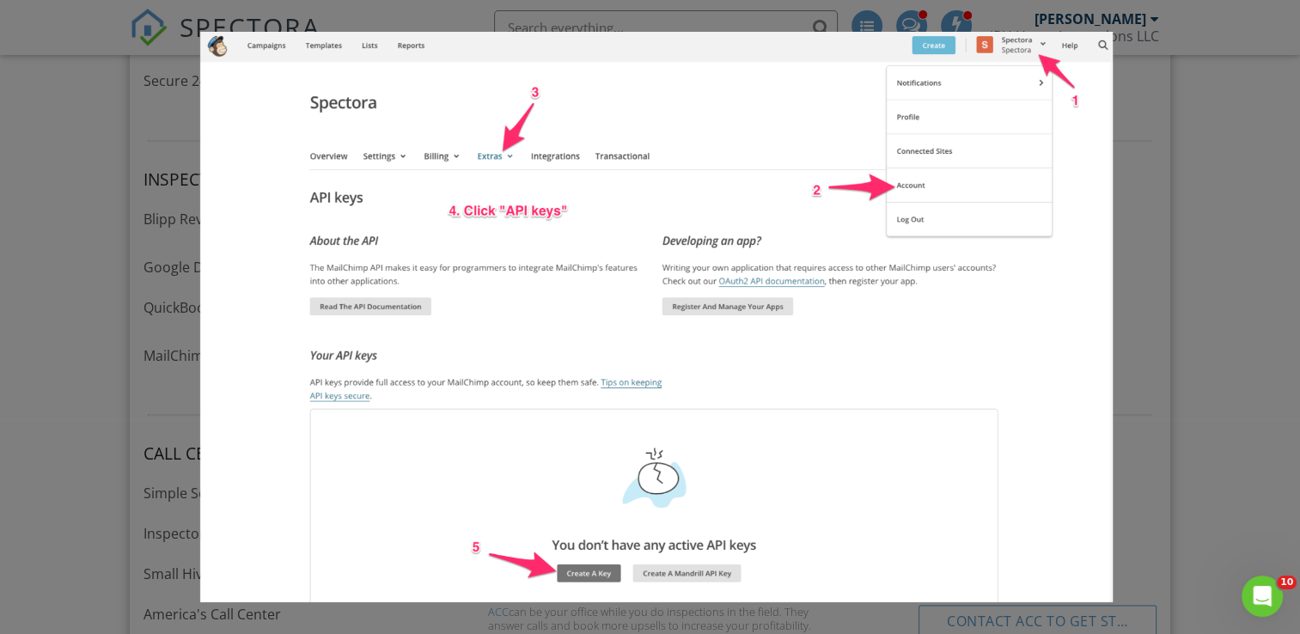
click at [1212, 143] on div at bounding box center [650, 310] width 1300 height 793
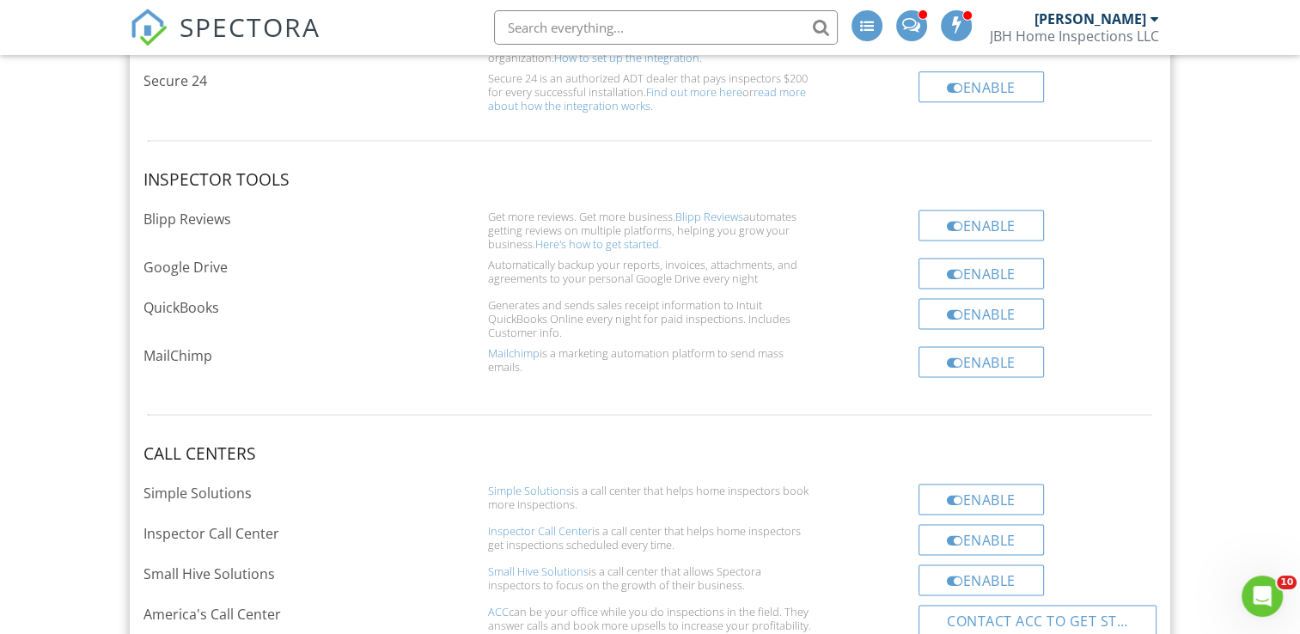
click at [974, 352] on div "Enable" at bounding box center [980, 361] width 125 height 31
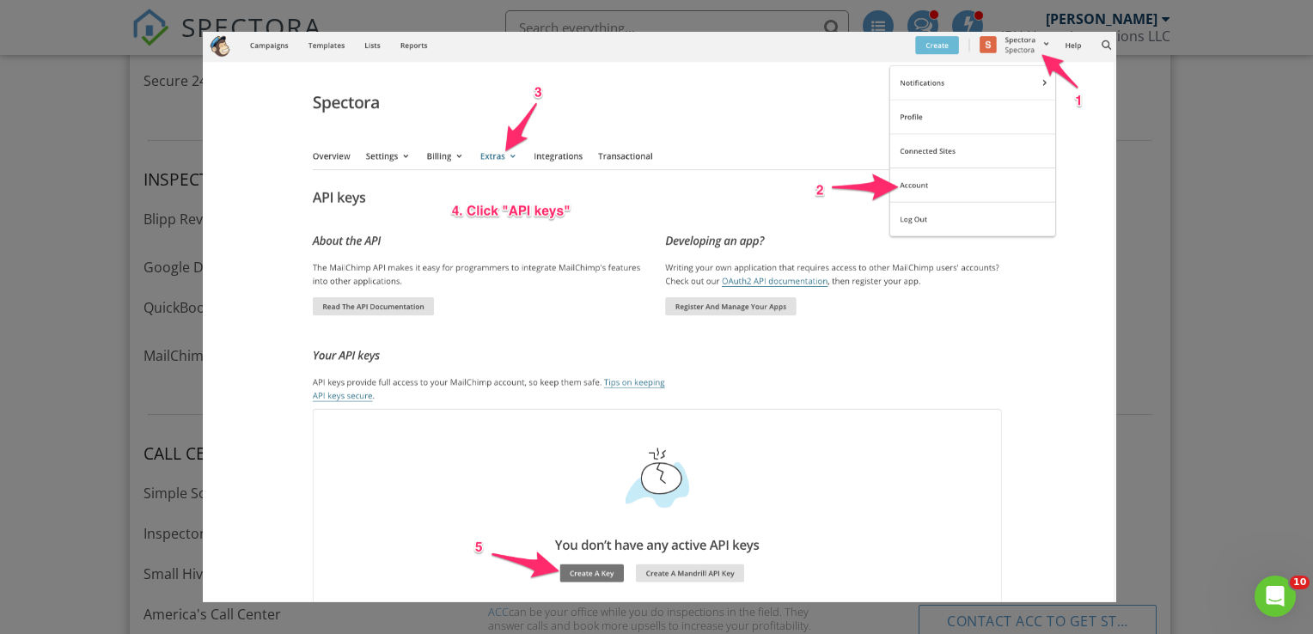
click at [1273, 216] on div at bounding box center [656, 310] width 1313 height 793
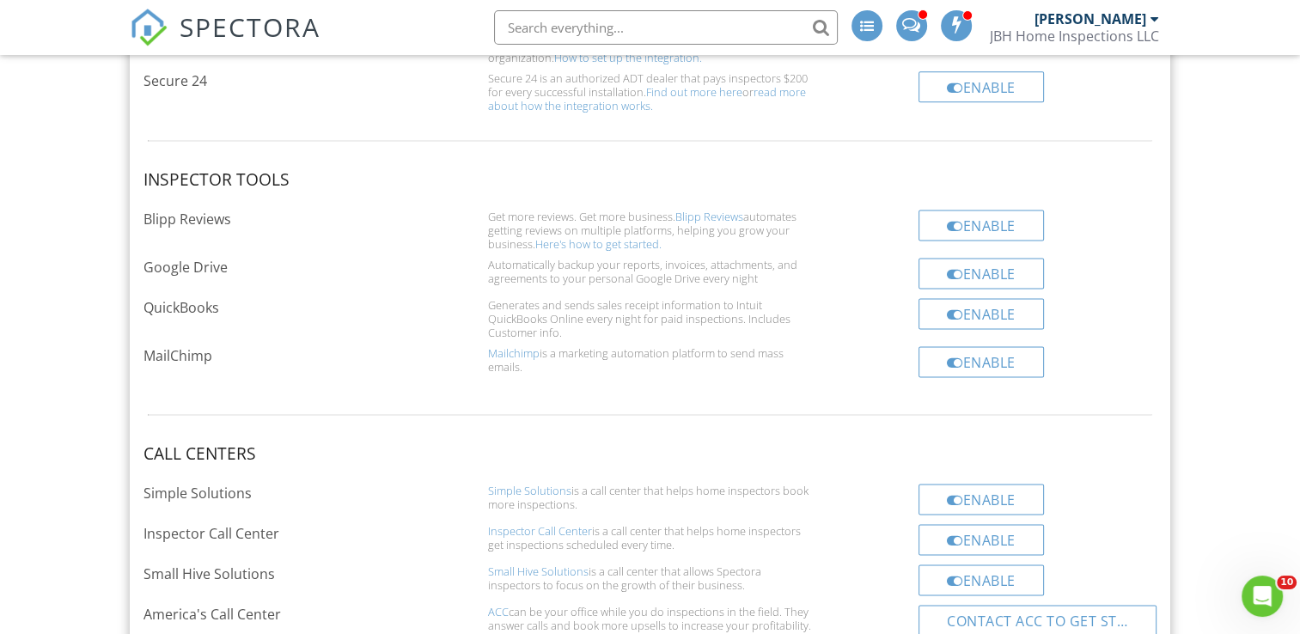
click at [965, 22] on span at bounding box center [957, 25] width 17 height 14
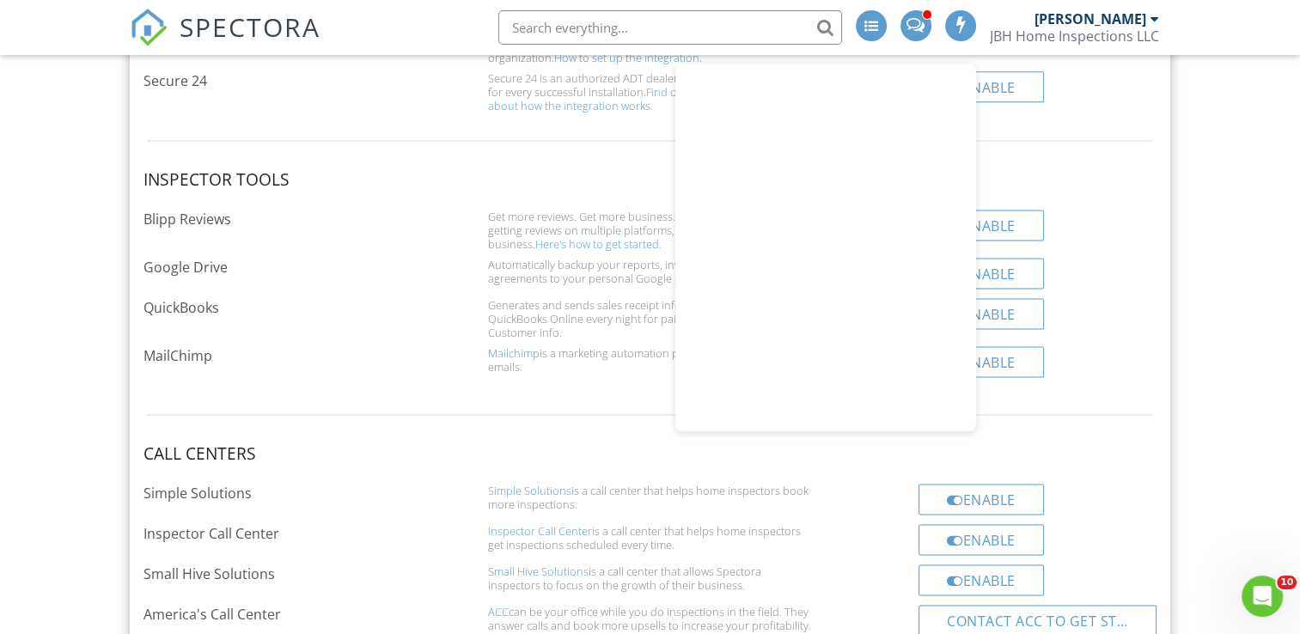
click at [965, 21] on span at bounding box center [961, 25] width 17 height 14
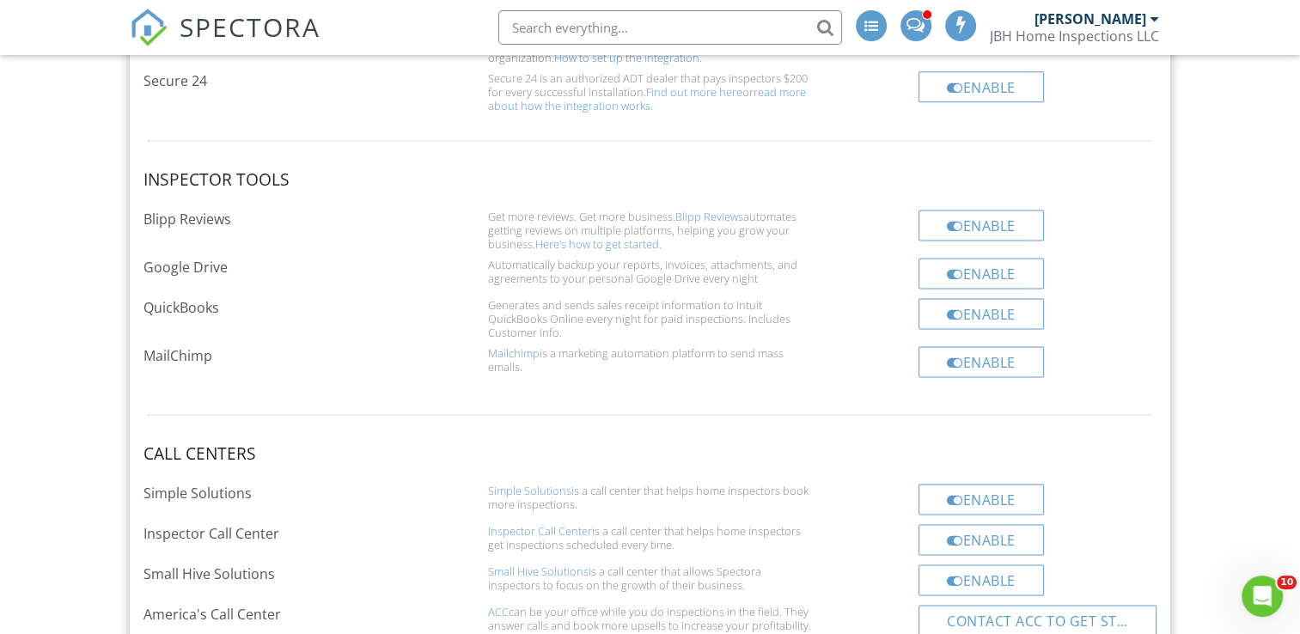
click at [918, 22] on span at bounding box center [915, 25] width 18 height 14
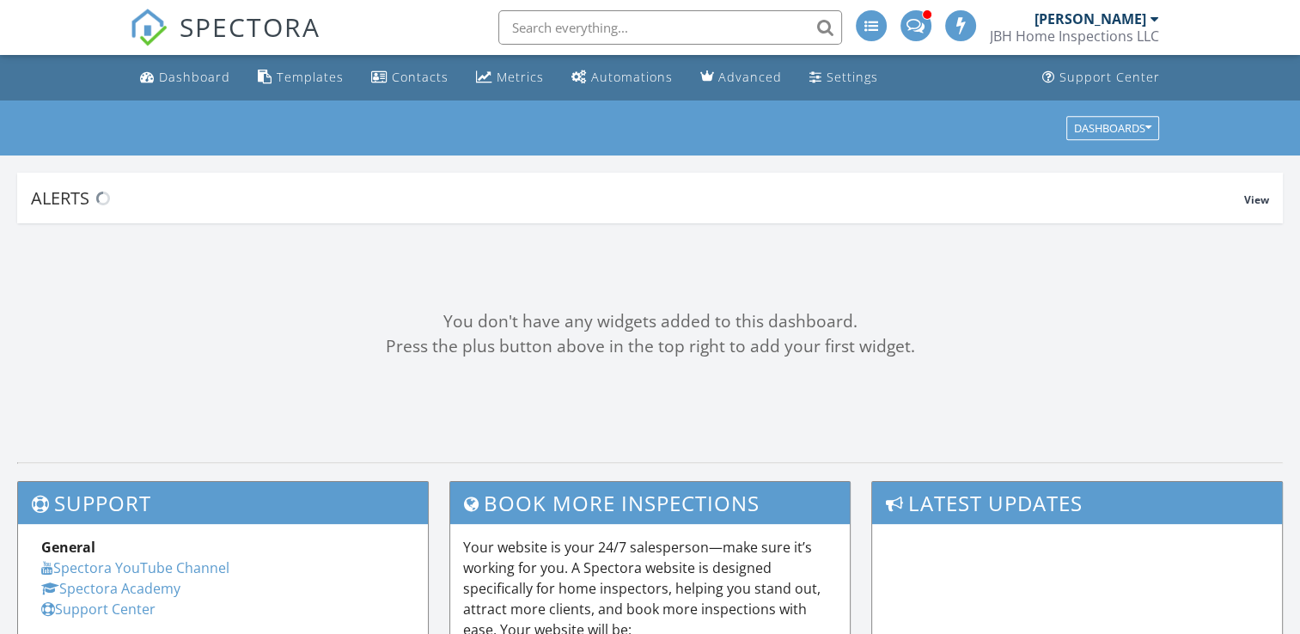
click at [1153, 21] on div at bounding box center [1154, 19] width 9 height 14
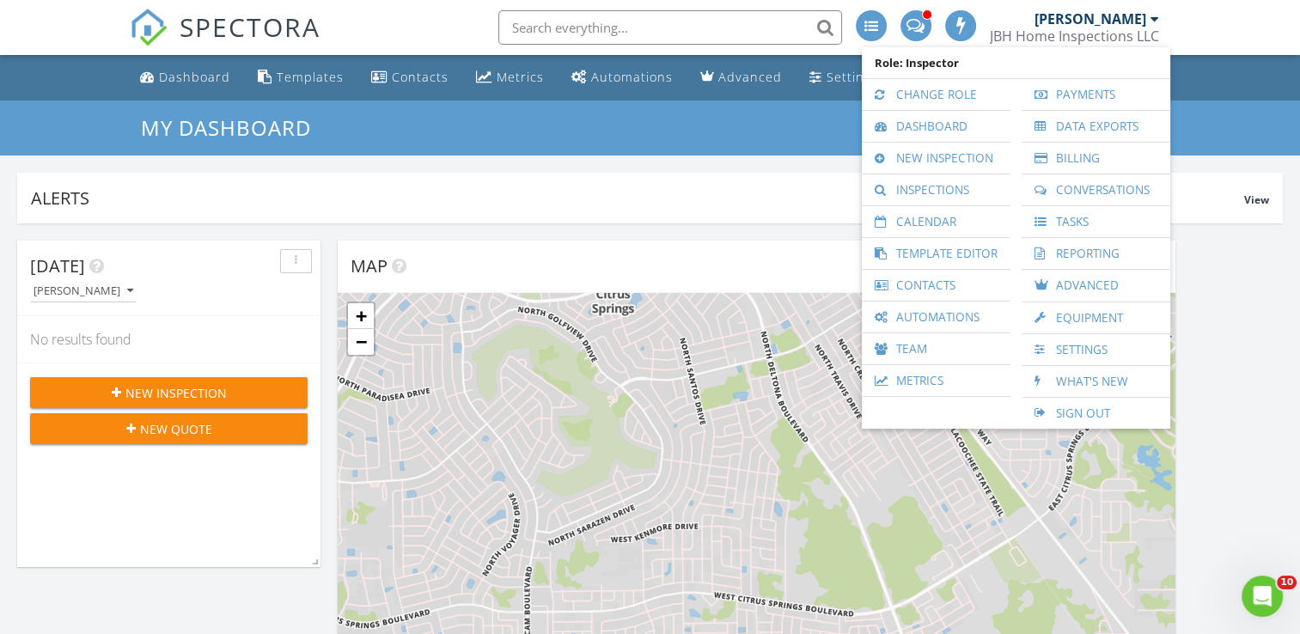
click at [1223, 71] on ul "Dashboard Templates Contacts Metrics Automations Advanced Settings Support Cent…" at bounding box center [650, 78] width 1300 height 46
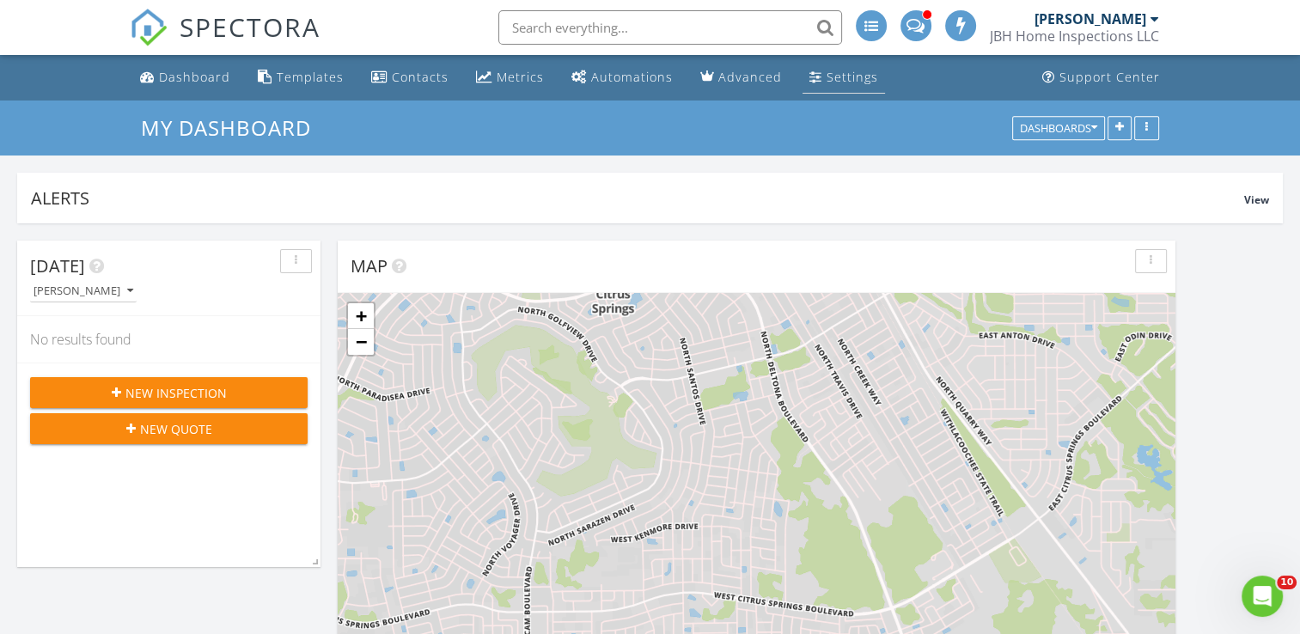
click at [856, 74] on div "Settings" at bounding box center [853, 77] width 52 height 16
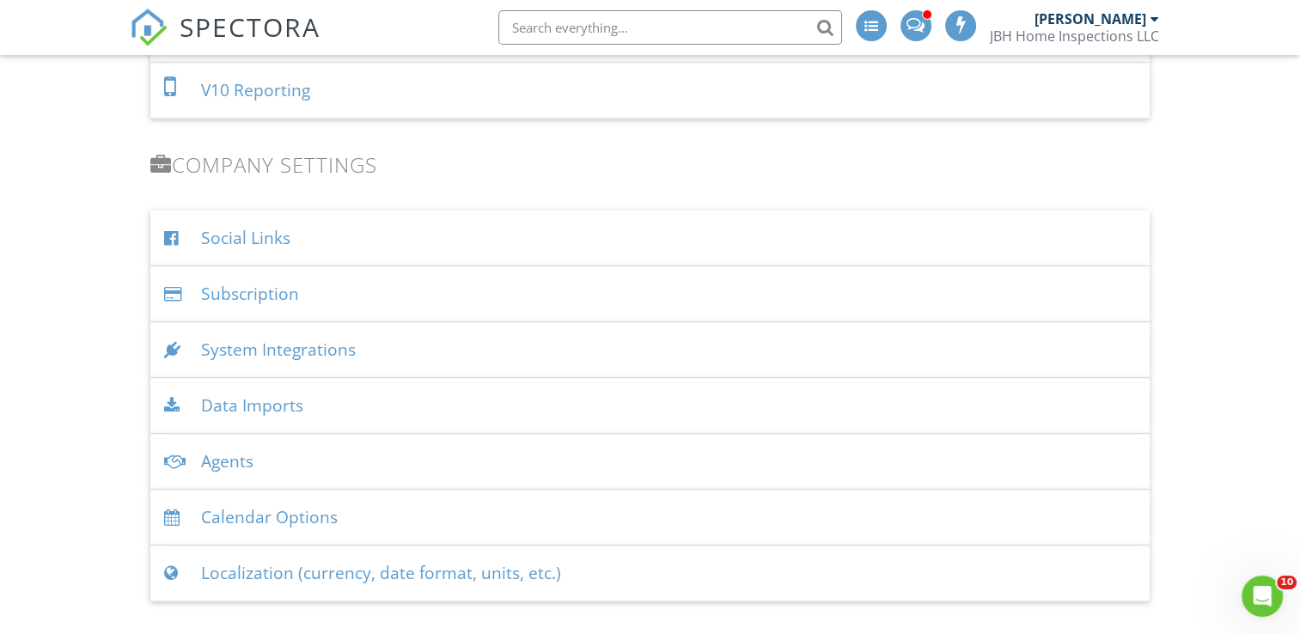
scroll to position [1919, 0]
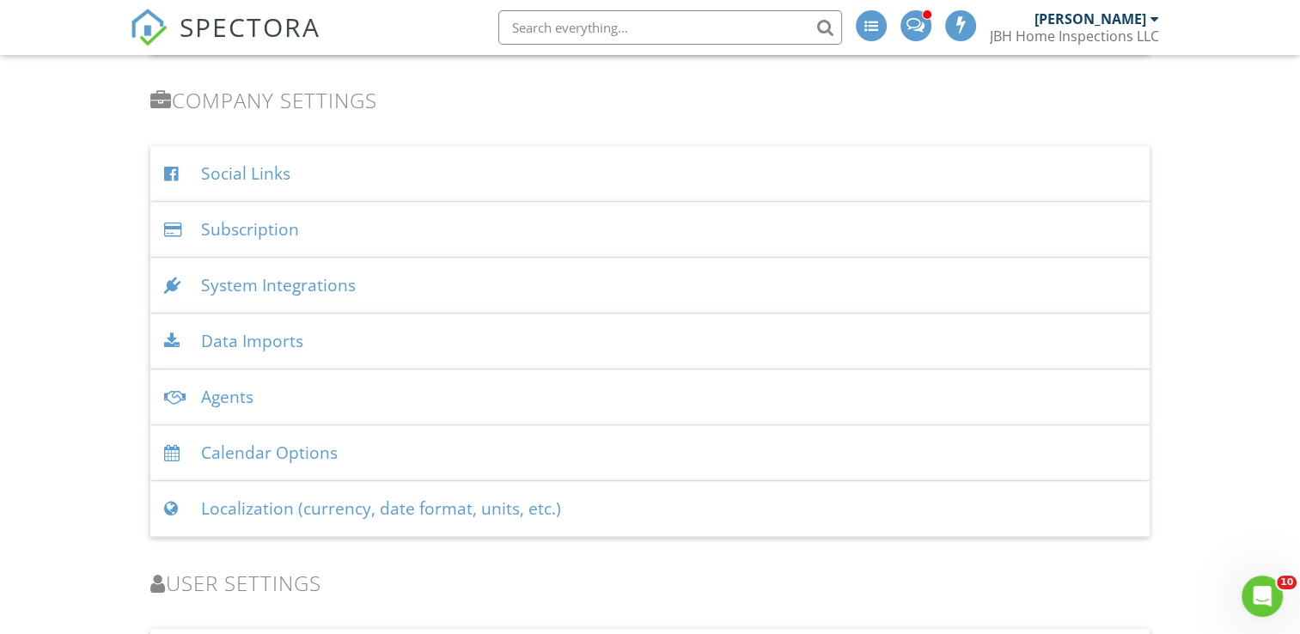
click at [448, 286] on div "System Integrations" at bounding box center [649, 286] width 998 height 56
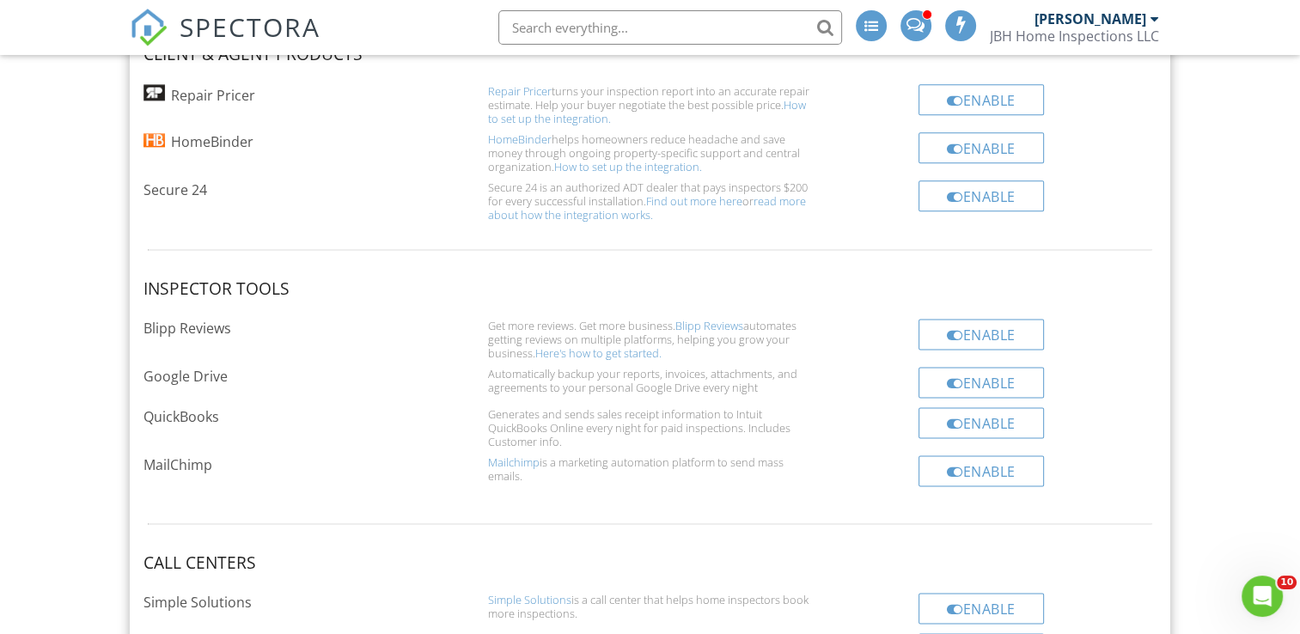
scroll to position [2228, 0]
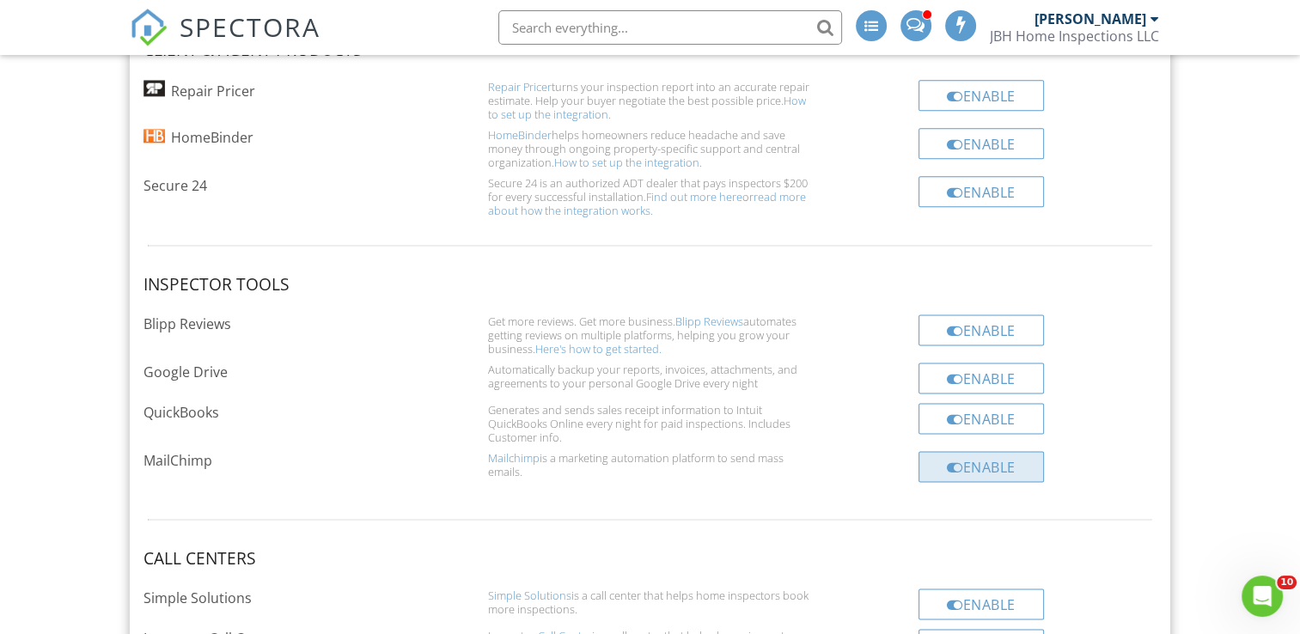
click at [1017, 466] on div "Enable" at bounding box center [980, 466] width 125 height 31
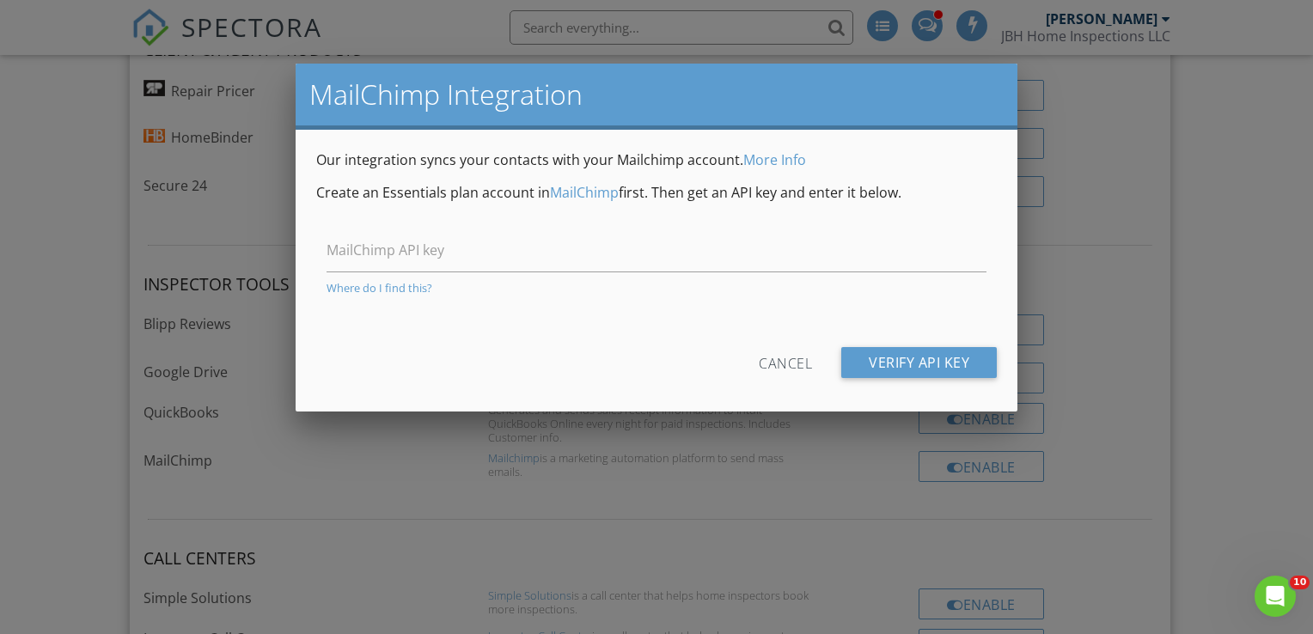
click at [784, 359] on div "Cancel" at bounding box center [785, 362] width 53 height 31
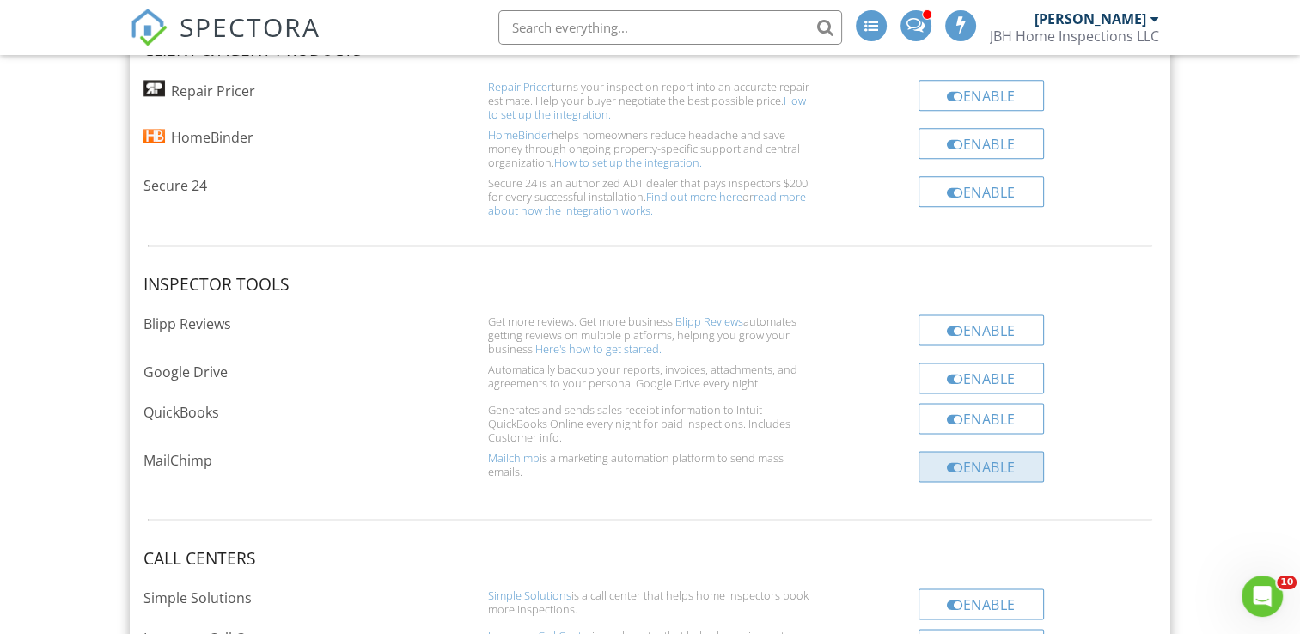
click at [975, 465] on div "Enable" at bounding box center [980, 466] width 125 height 31
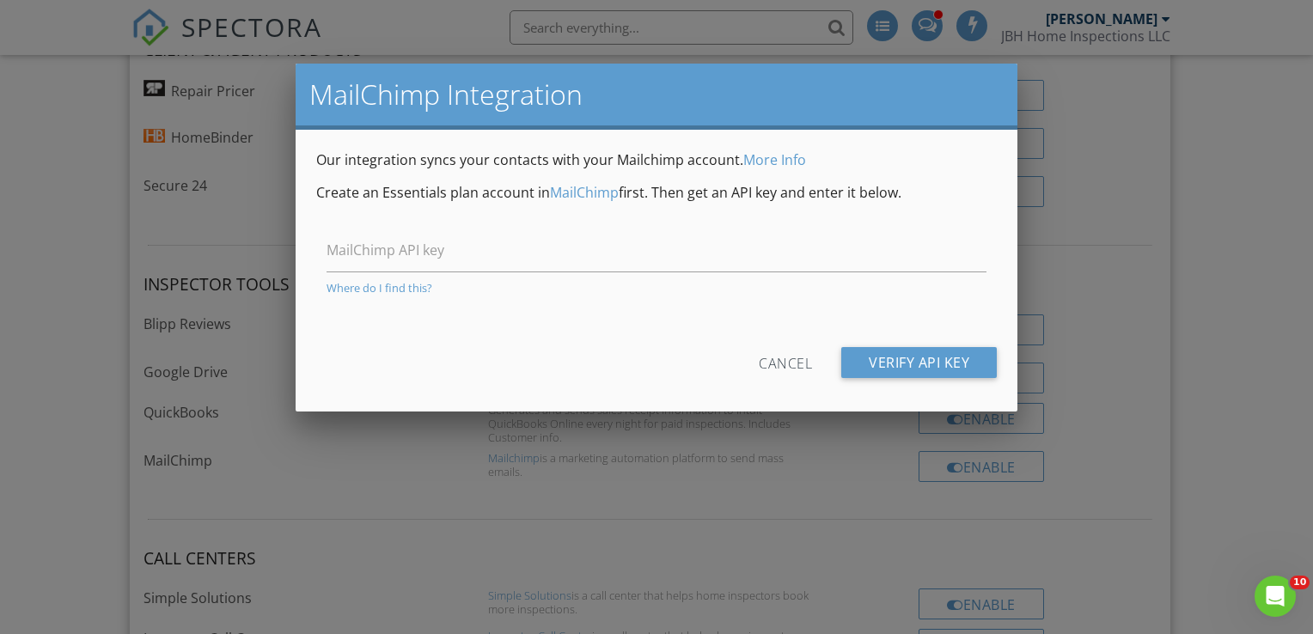
click at [407, 287] on div "Where do I find this?" at bounding box center [656, 288] width 660 height 14
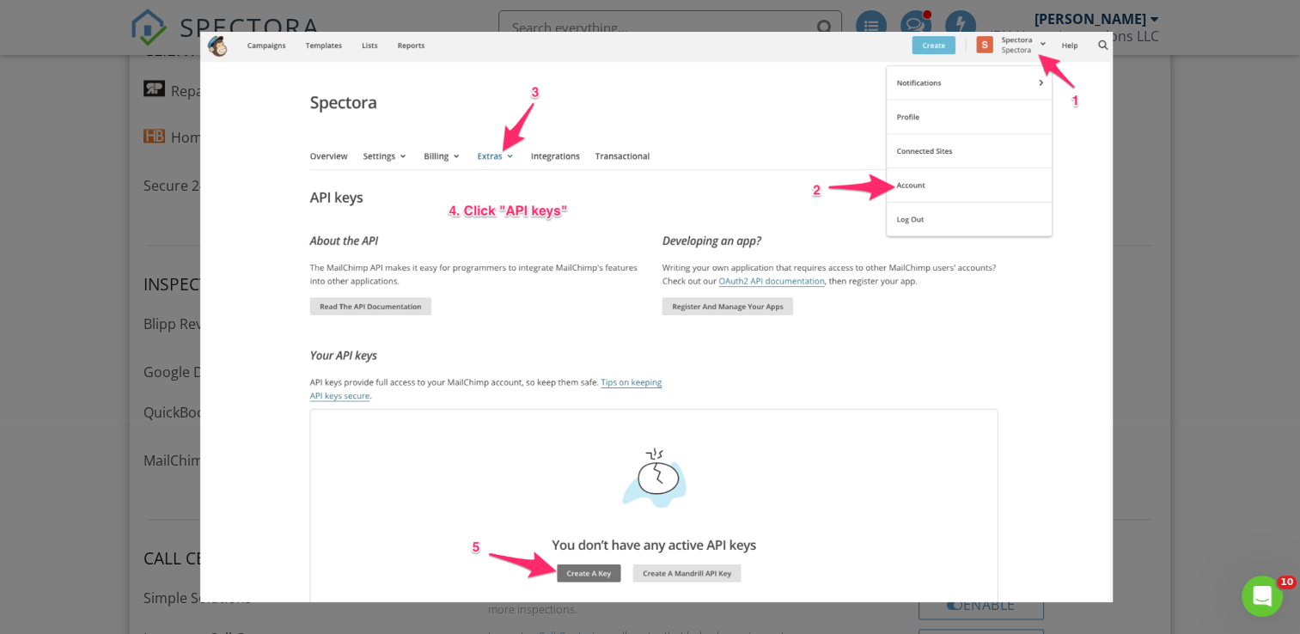
click at [1244, 119] on div at bounding box center [650, 310] width 1300 height 793
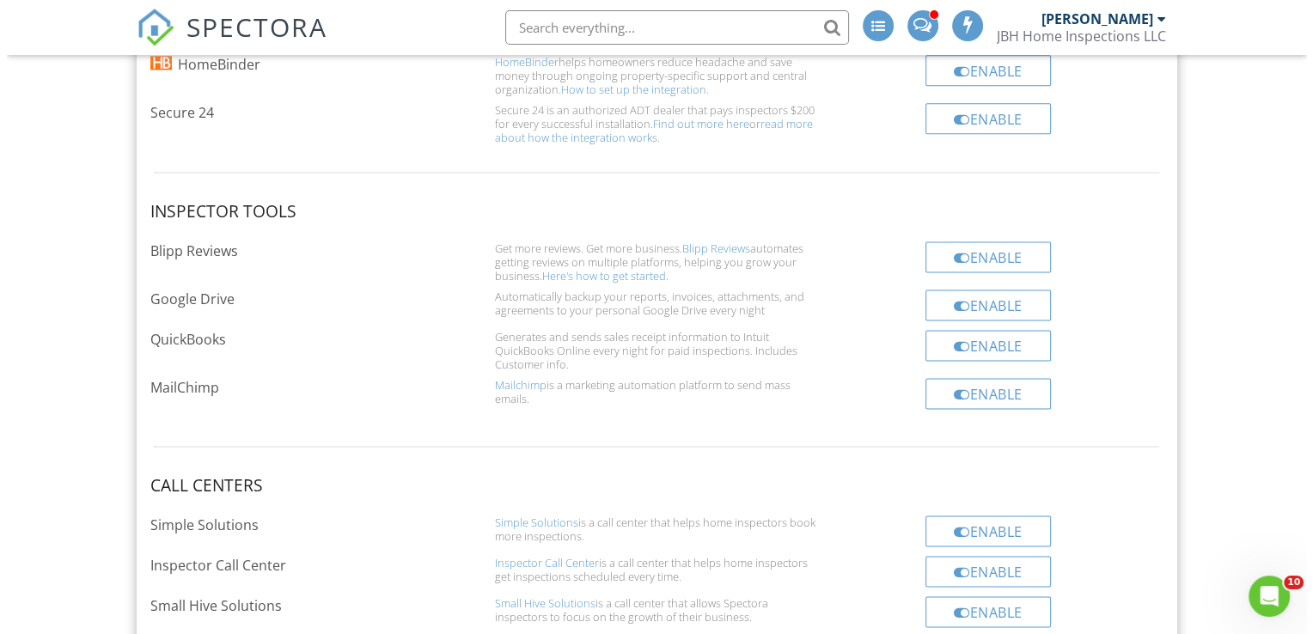
scroll to position [2309, 0]
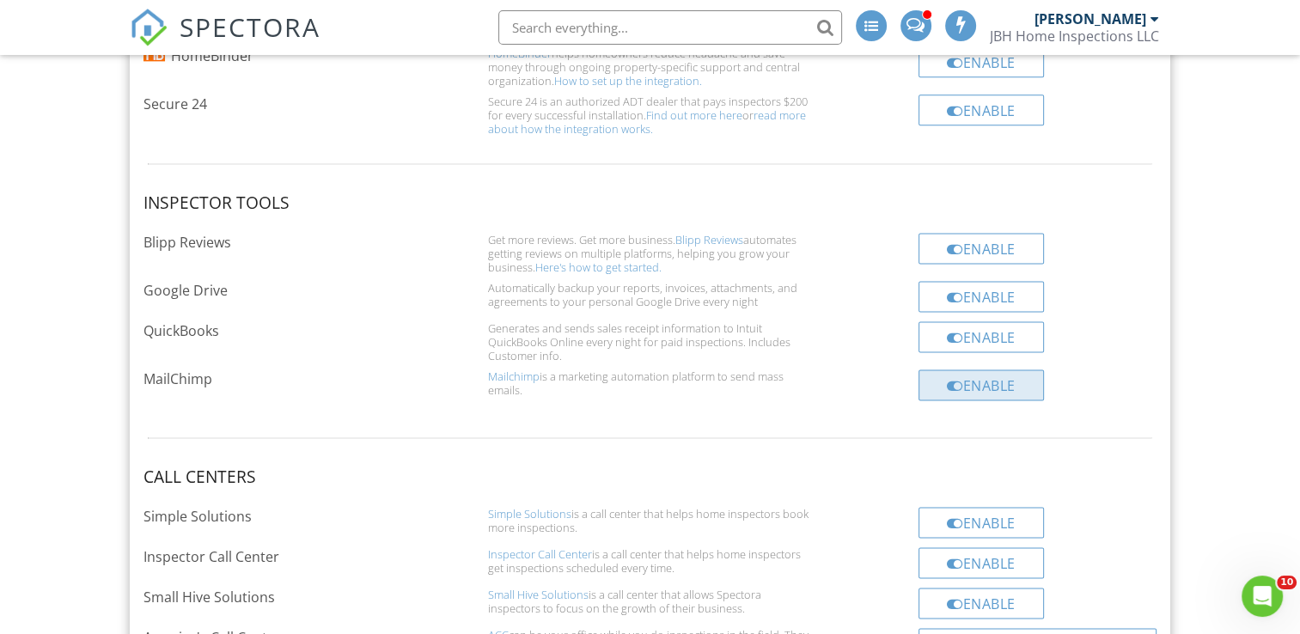
click at [1021, 377] on div "Enable" at bounding box center [980, 384] width 125 height 31
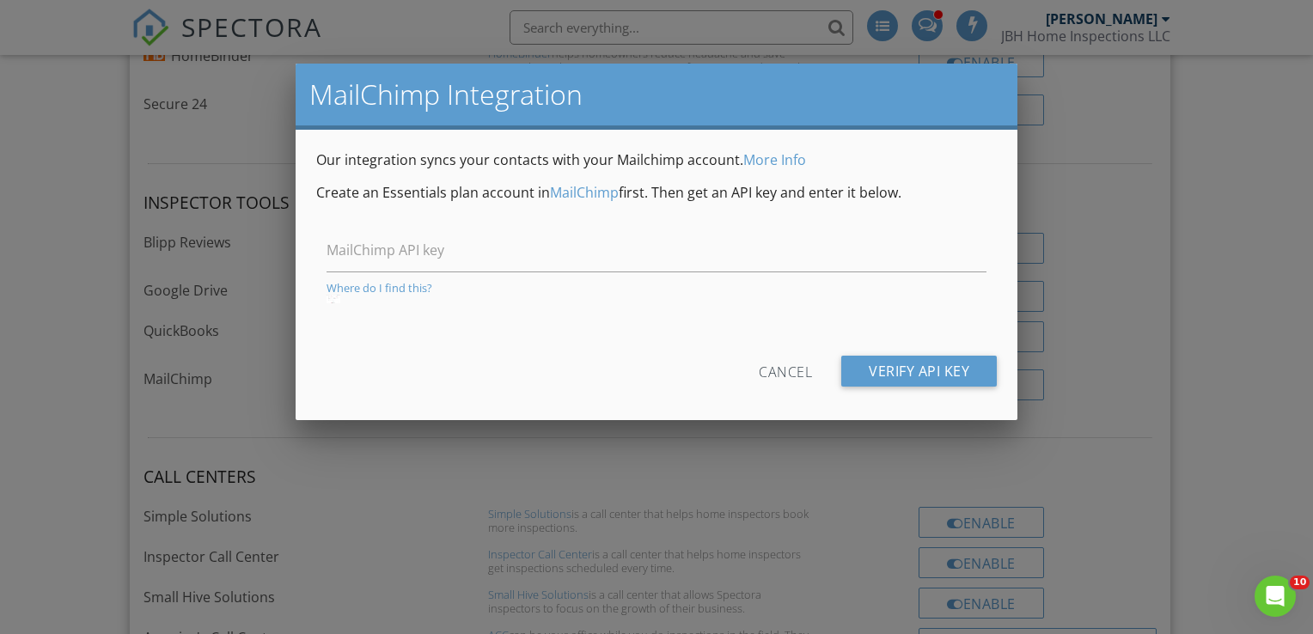
click at [781, 163] on link "More Info" at bounding box center [774, 159] width 63 height 19
click at [385, 286] on div "Where do I find this?" at bounding box center [656, 288] width 660 height 14
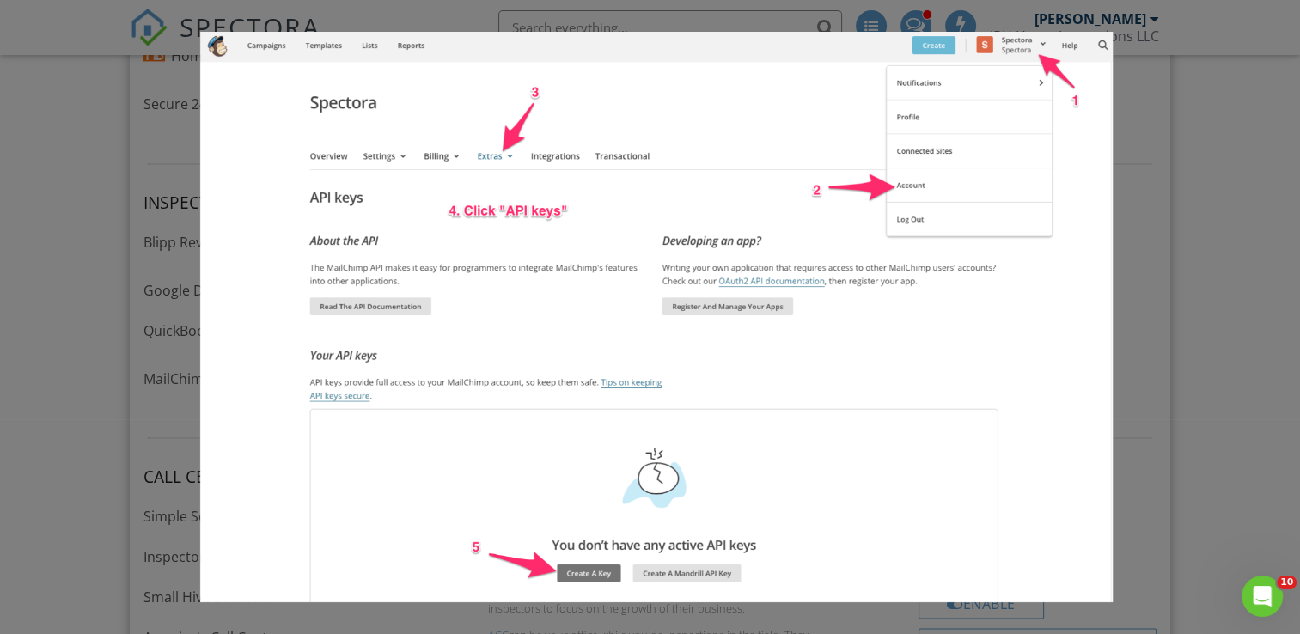
click at [1168, 119] on div at bounding box center [650, 310] width 1300 height 793
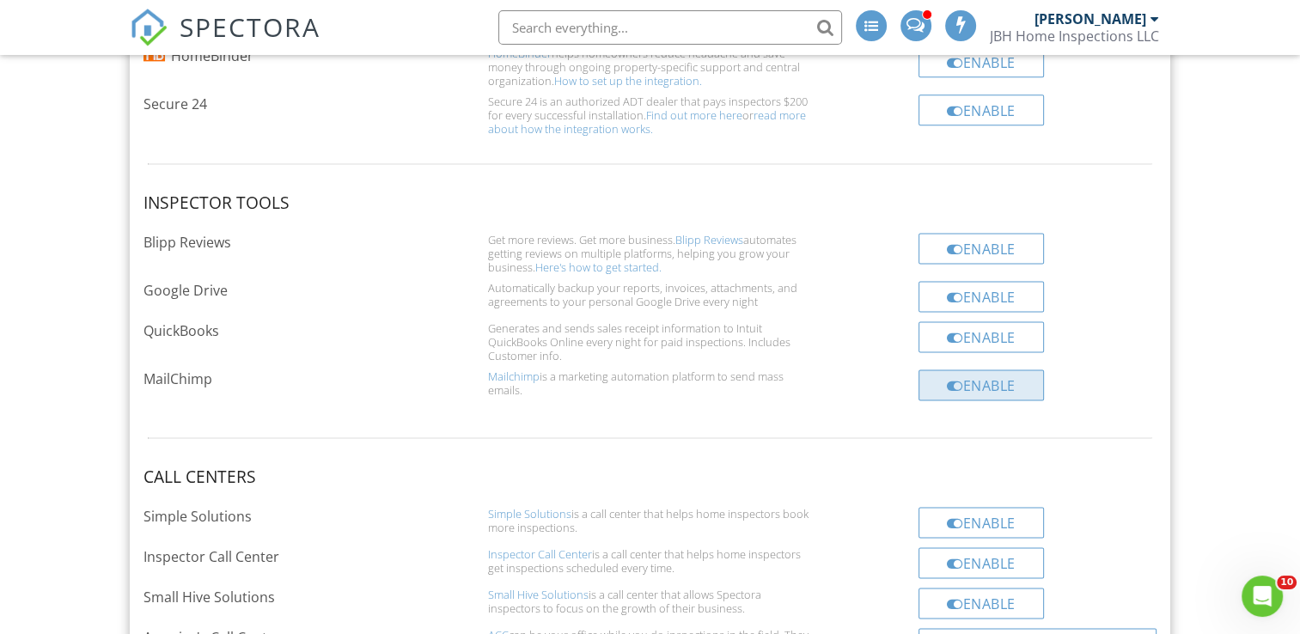
click at [1004, 383] on div "Enable" at bounding box center [980, 384] width 125 height 31
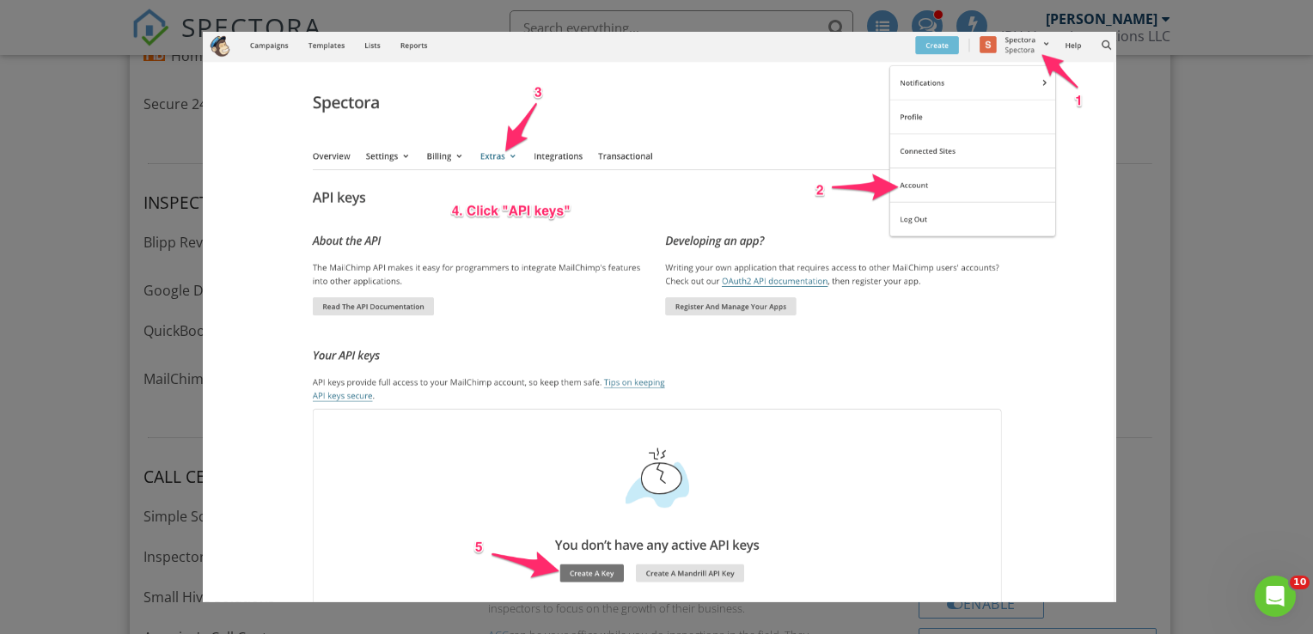
click at [1170, 186] on div at bounding box center [656, 310] width 1313 height 793
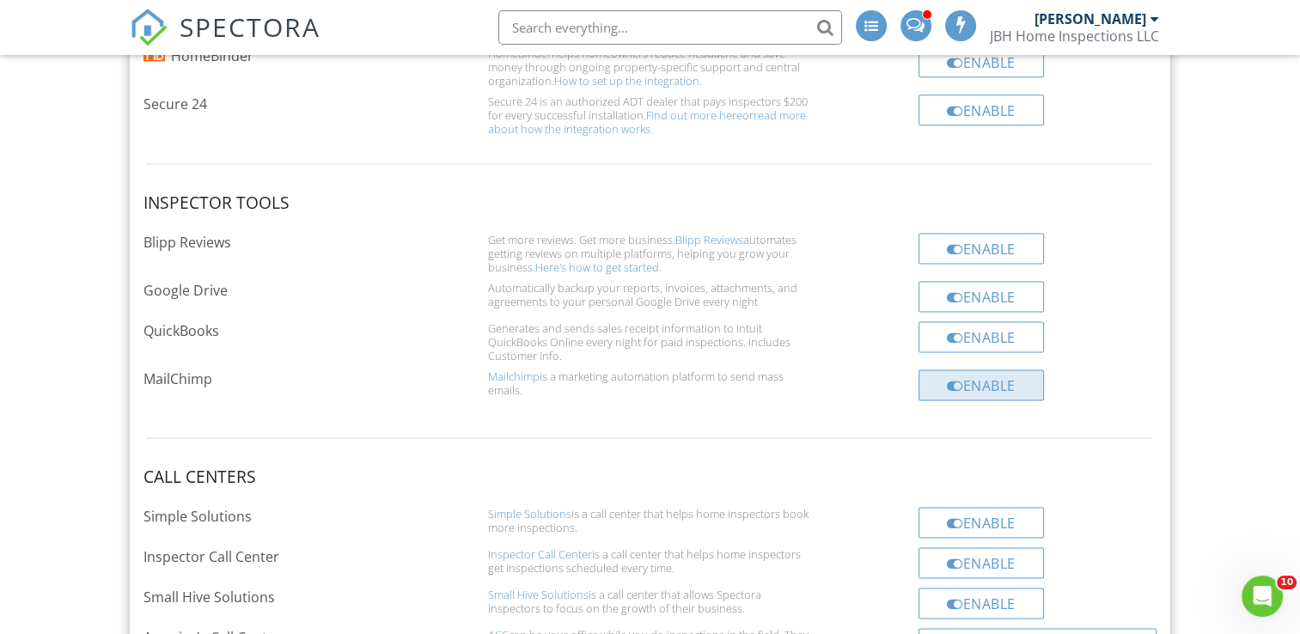
click at [988, 380] on div "Enable" at bounding box center [980, 384] width 125 height 31
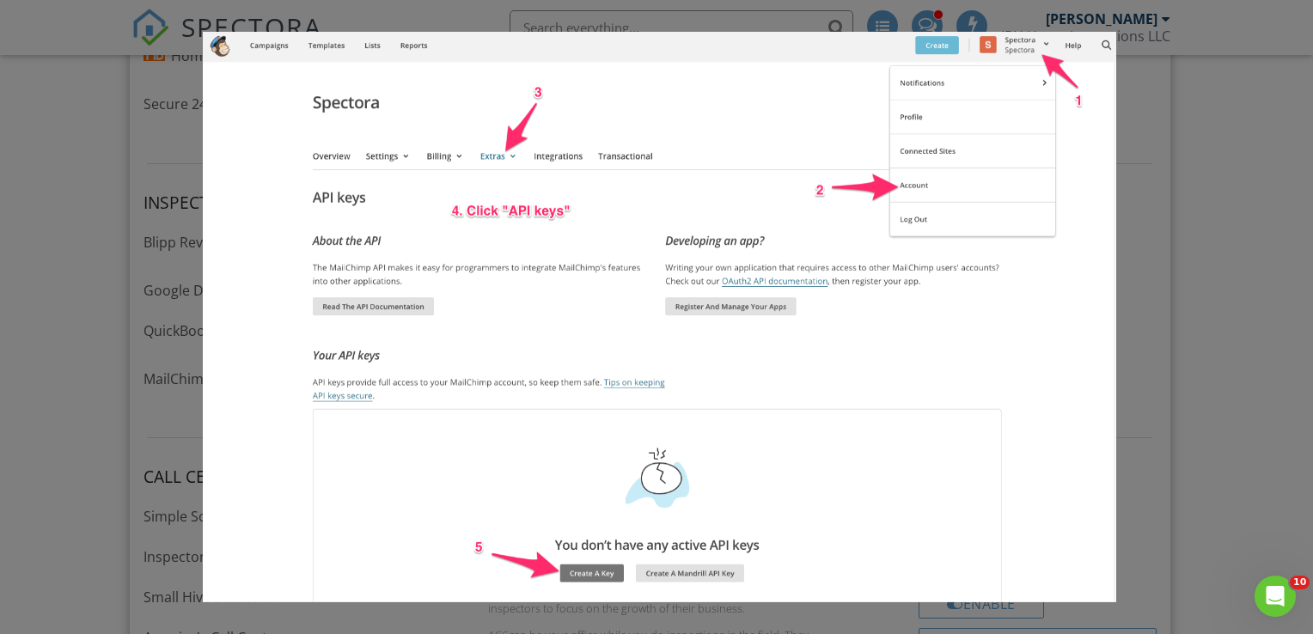
drag, startPoint x: 1251, startPoint y: 247, endPoint x: 1243, endPoint y: 253, distance: 9.8
click at [1251, 248] on div at bounding box center [656, 310] width 1313 height 793
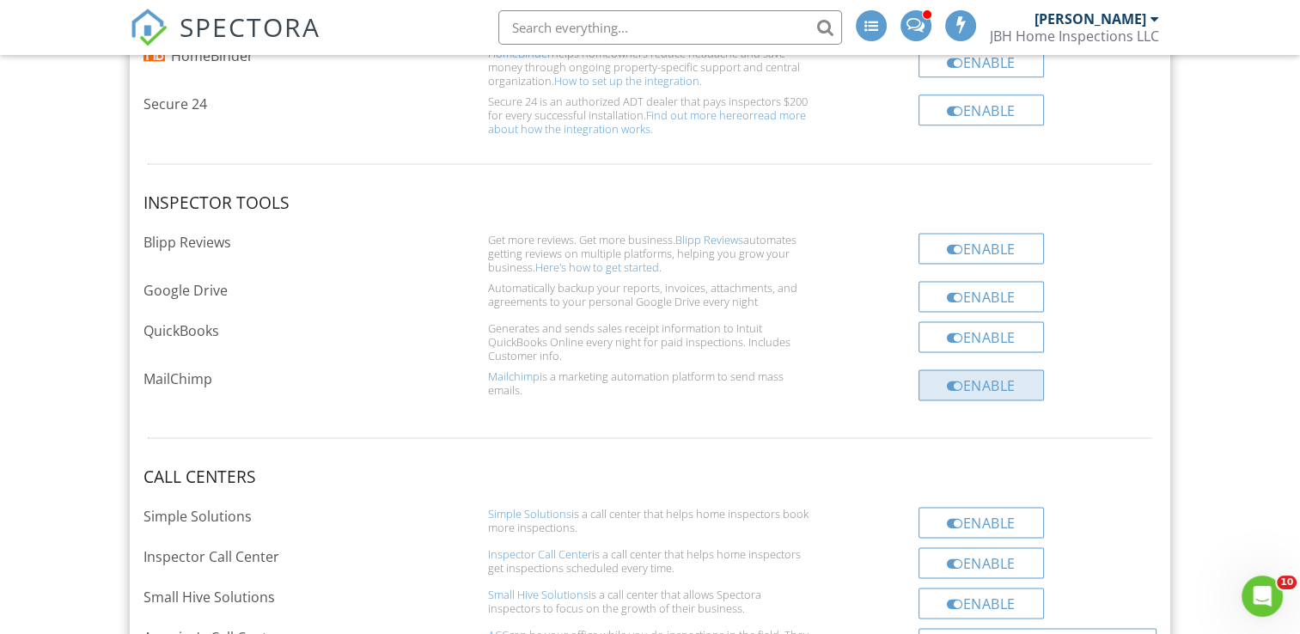
click at [980, 382] on div "Enable" at bounding box center [980, 384] width 125 height 31
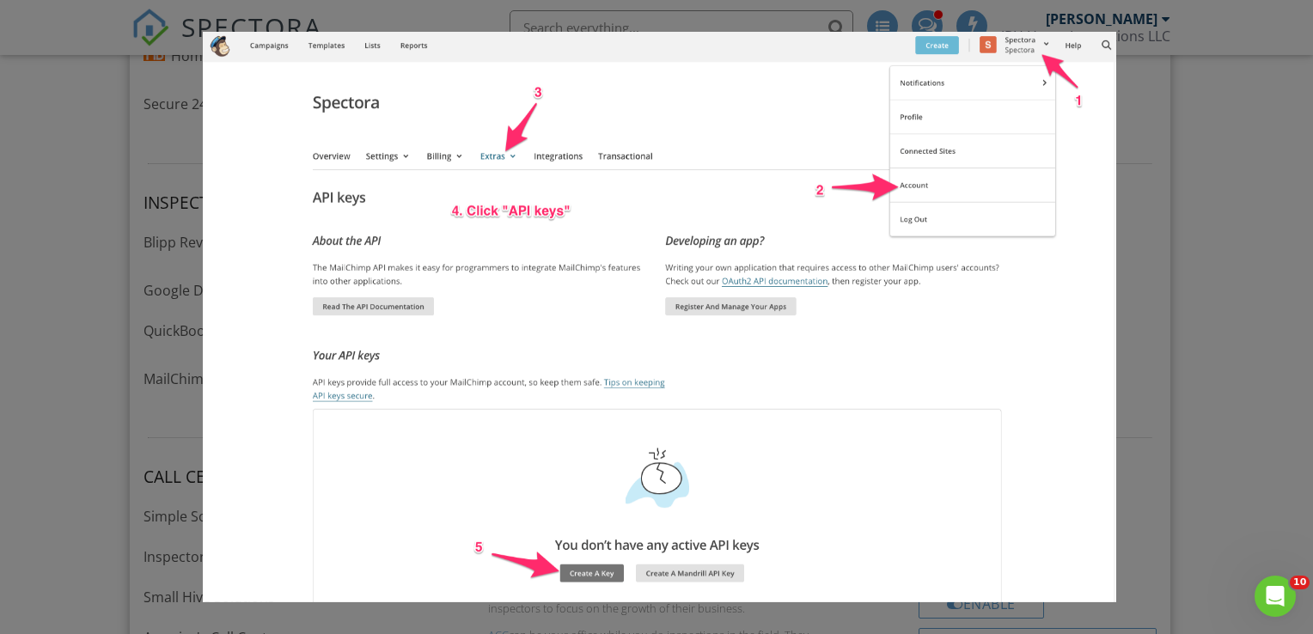
click at [635, 83] on img at bounding box center [659, 317] width 913 height 570
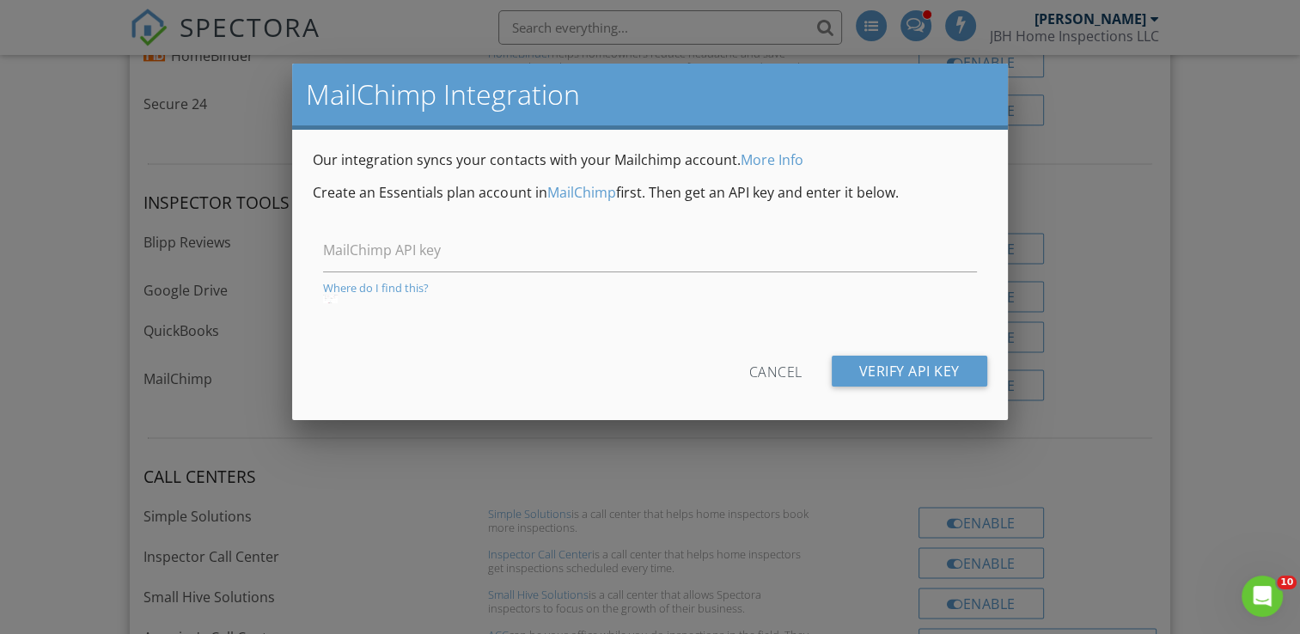
click at [538, 251] on label "MailChimp API key" at bounding box center [660, 250] width 674 height 19
click at [538, 251] on input "MailChimp API key" at bounding box center [649, 251] width 653 height 42
paste input "70e11c5d334dbf2573d141da416b5d00-us17"
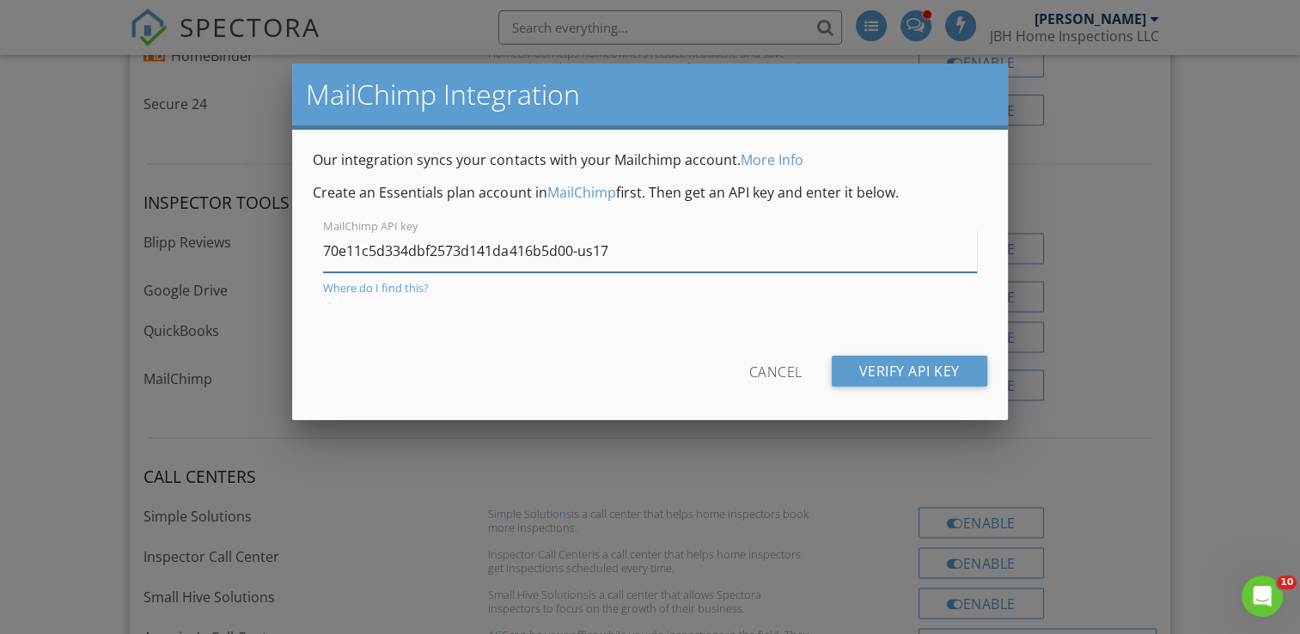
type input "70e11c5d334dbf2573d141da416b5d00-us17"
click at [946, 366] on div "Verify Api Key" at bounding box center [910, 371] width 156 height 31
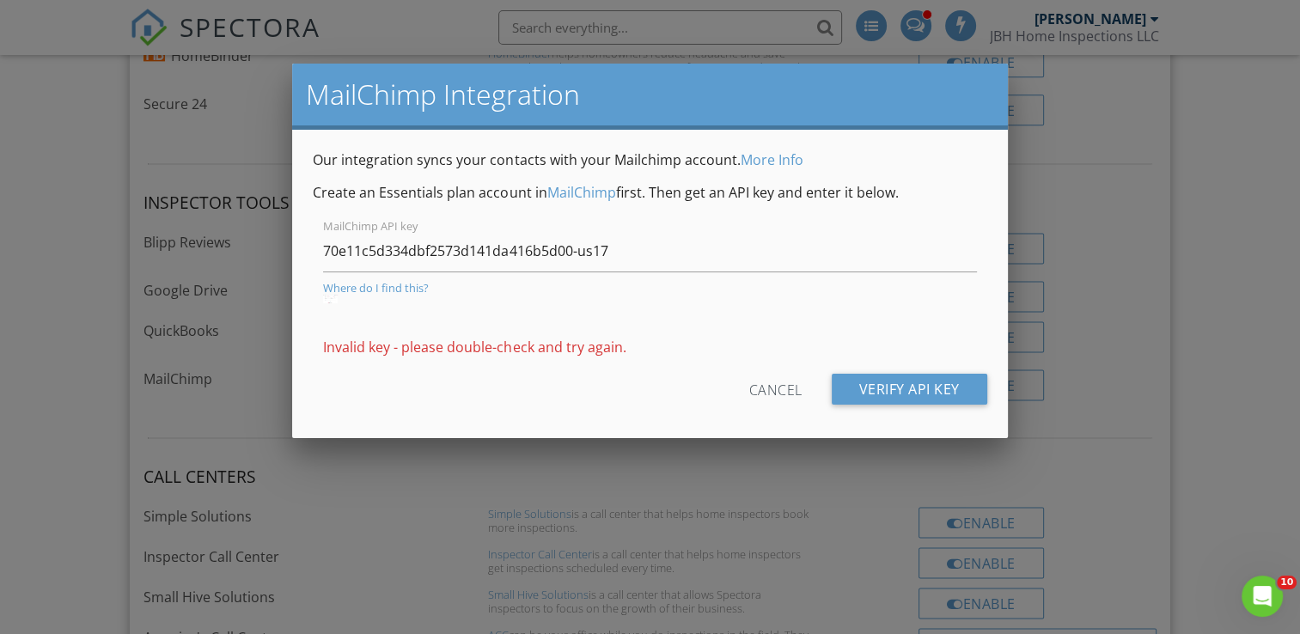
click at [763, 387] on div "Cancel" at bounding box center [775, 389] width 53 height 31
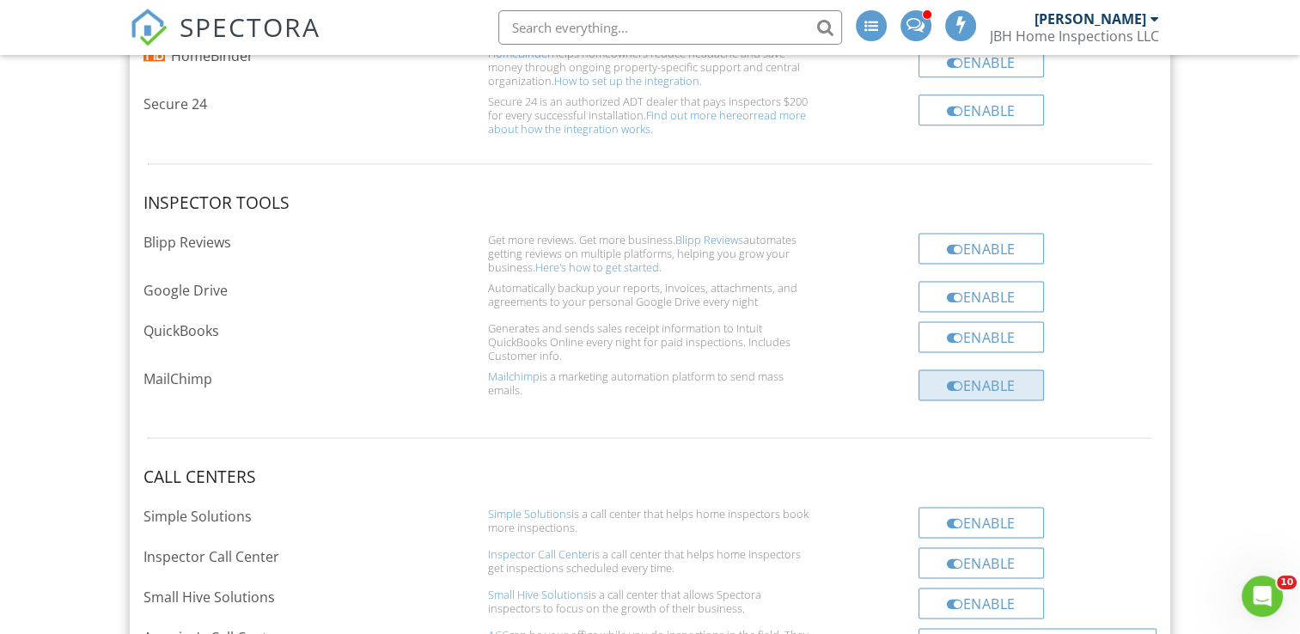
click at [949, 369] on div "Enable" at bounding box center [980, 384] width 125 height 31
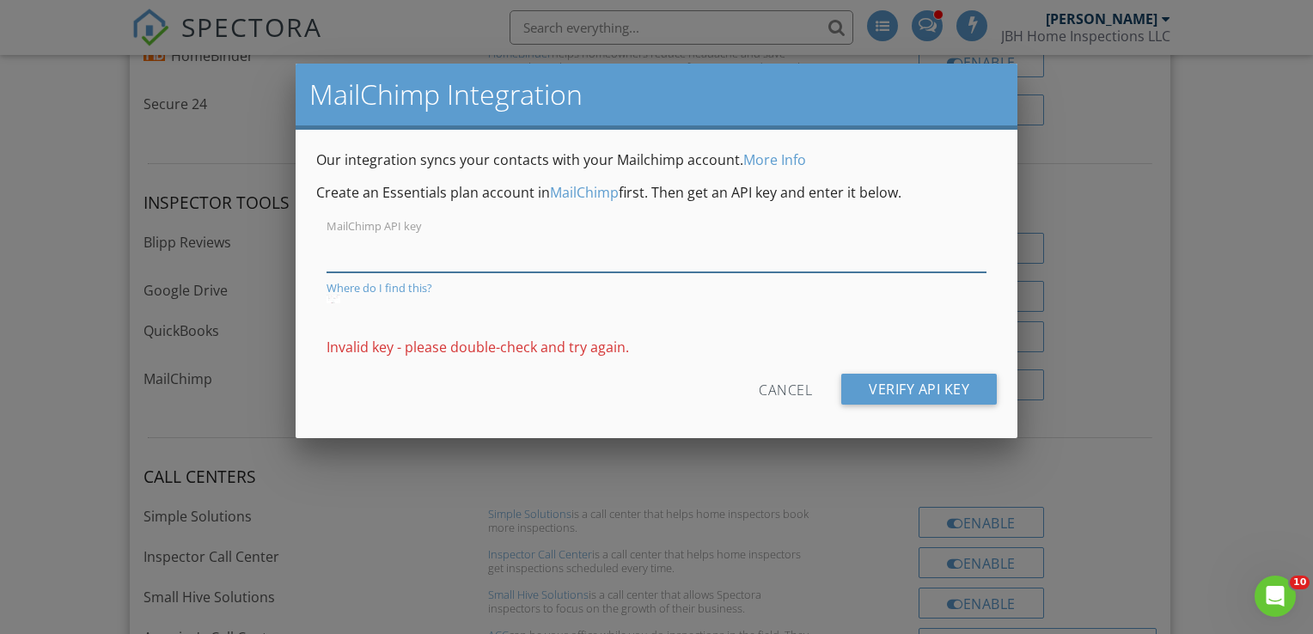
paste input "70e11c5d334dbf2573d141da416b5d00-us17"
type input "70e11c5d334dbf2573d141da416b5d00-us17"
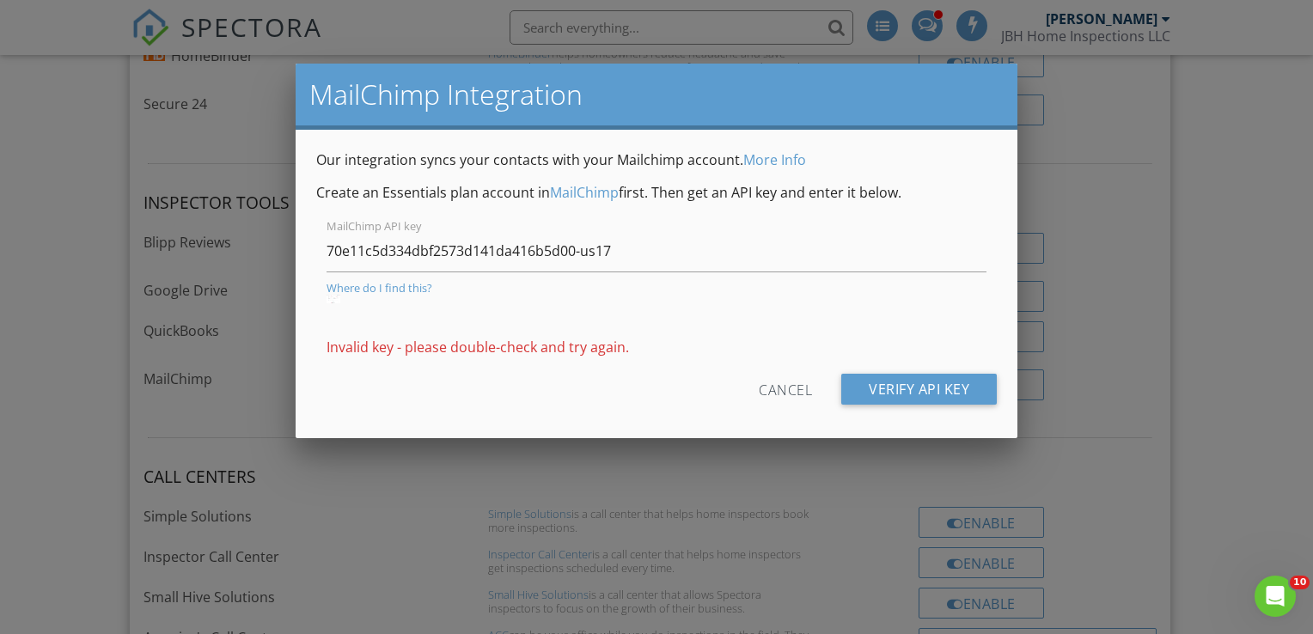
click at [880, 390] on div "Verify Api Key" at bounding box center [919, 389] width 156 height 31
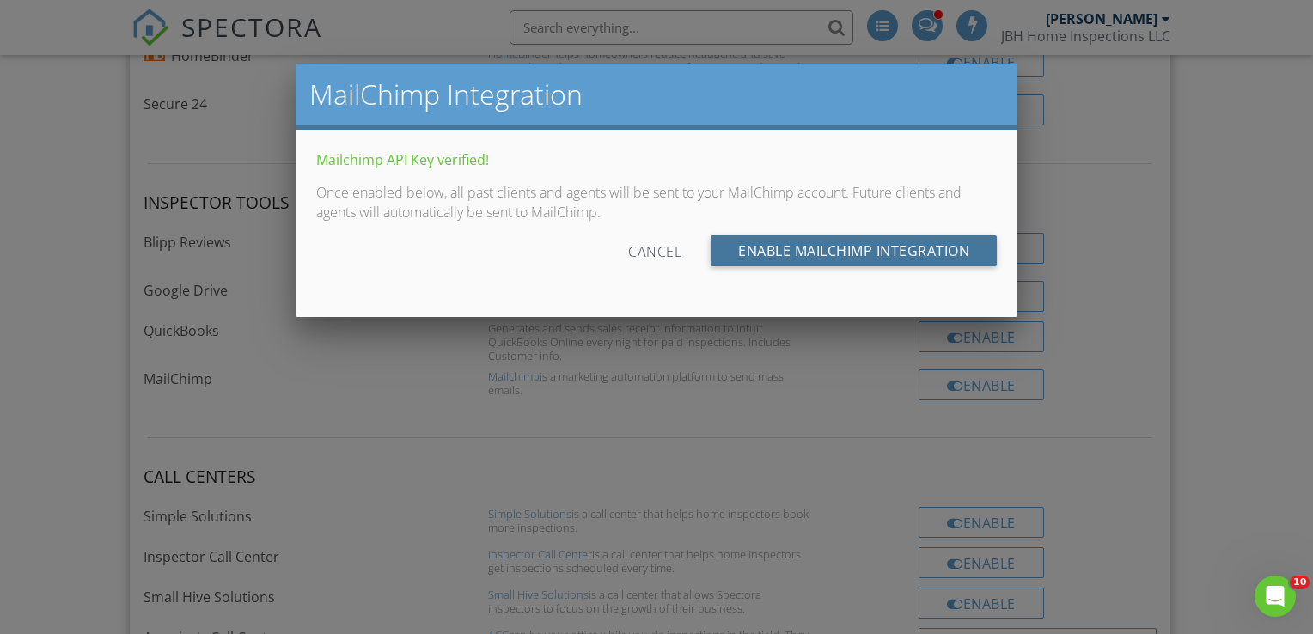
click at [825, 246] on input "Enable MailChimp Integration" at bounding box center [854, 250] width 286 height 31
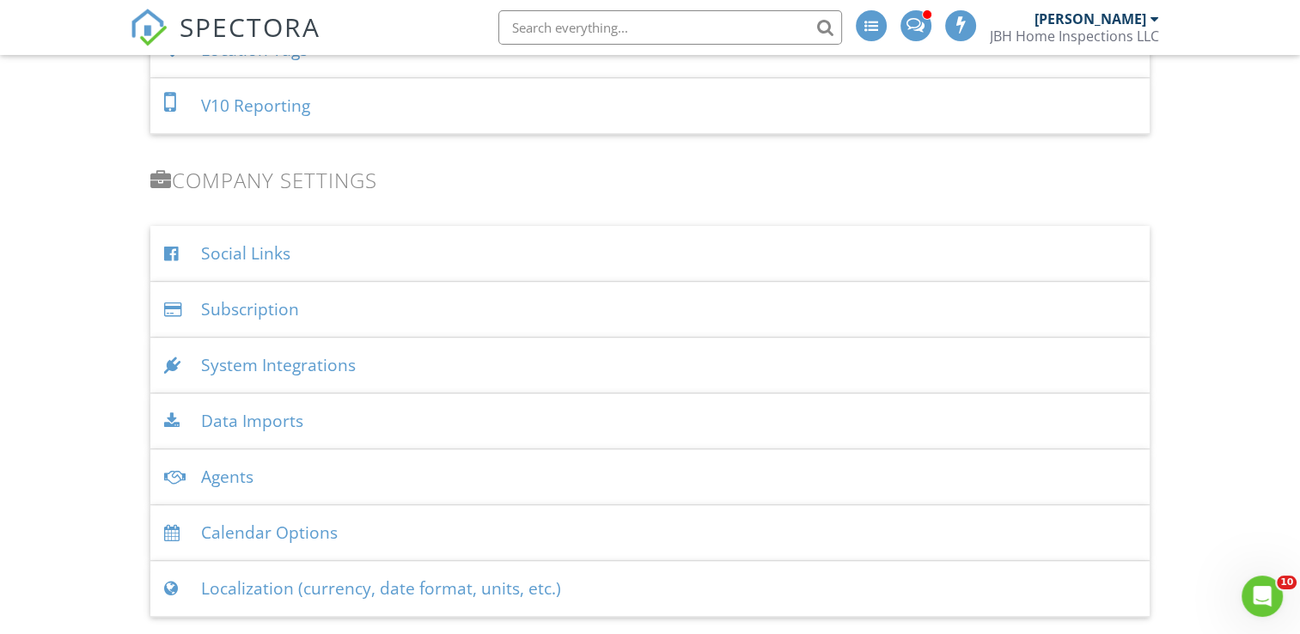
scroll to position [1841, 0]
click at [589, 360] on div "System Integrations" at bounding box center [649, 363] width 998 height 56
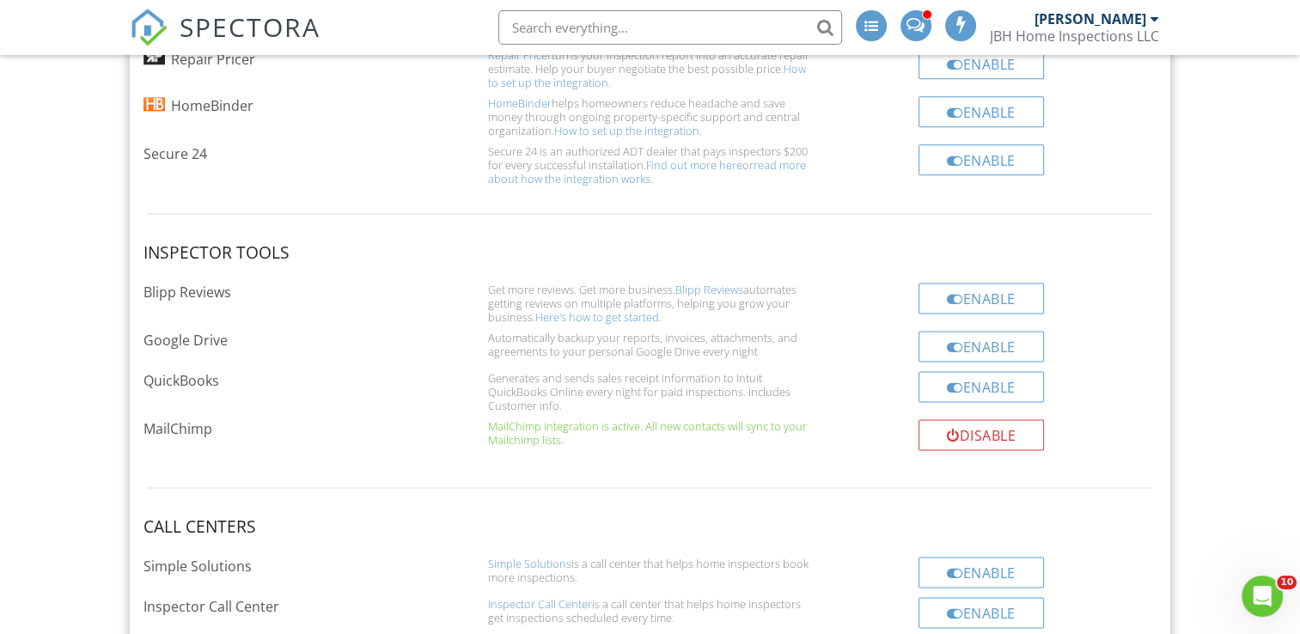
scroll to position [2273, 0]
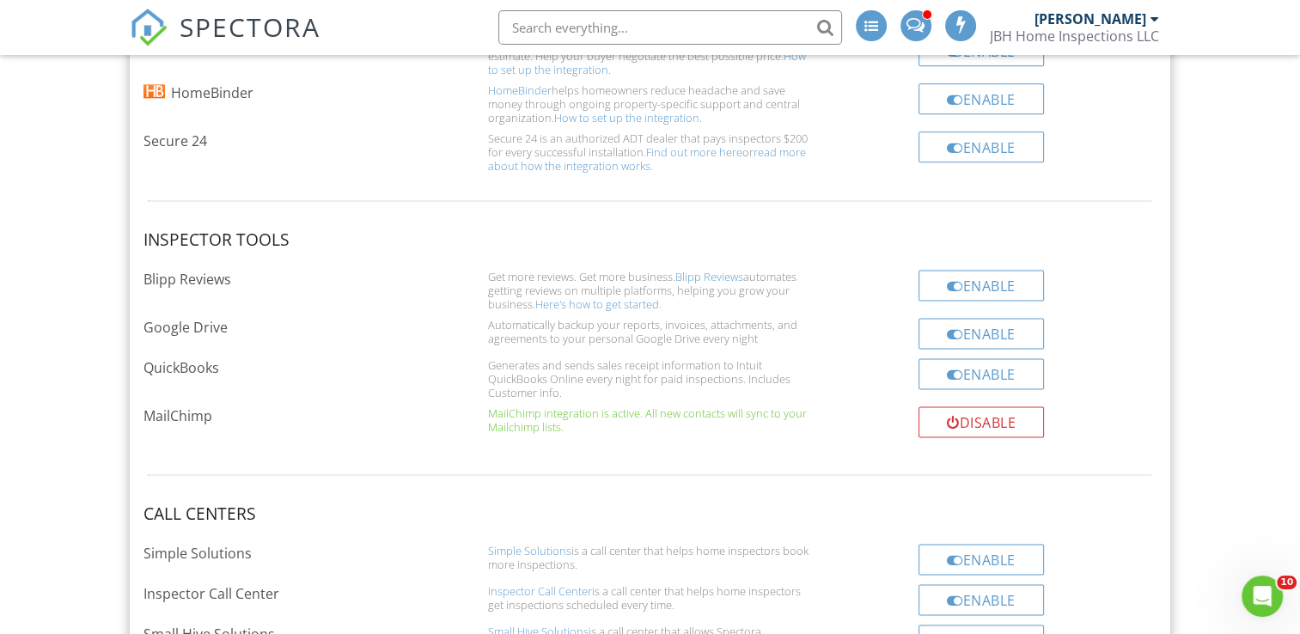
click at [681, 408] on div "MailChimp integration is active. All new contacts will sync to your Mailchimp l…" at bounding box center [650, 419] width 324 height 27
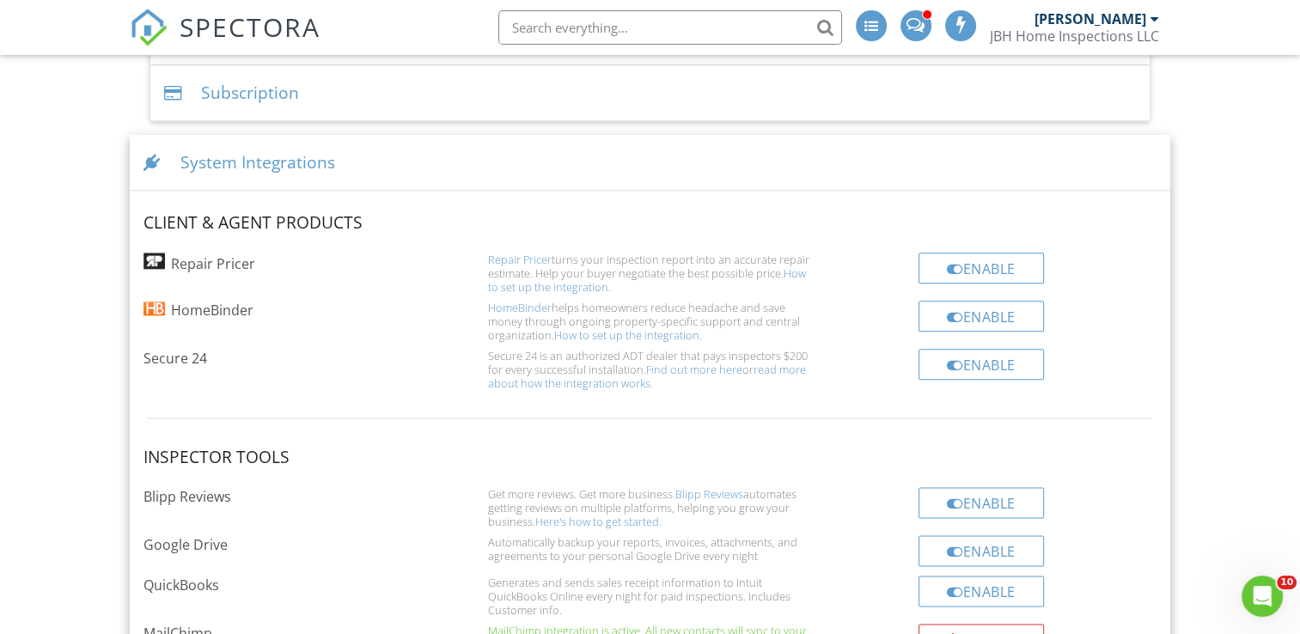
scroll to position [2034, 0]
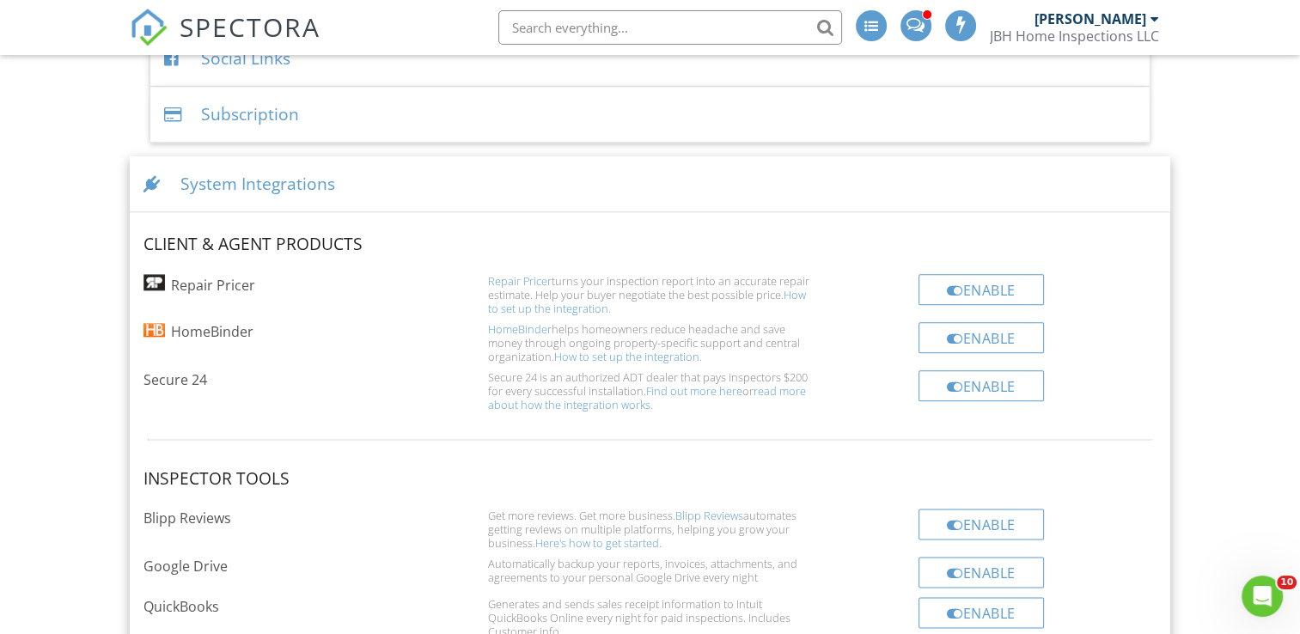
click at [637, 170] on div "System Integrations" at bounding box center [650, 184] width 1040 height 56
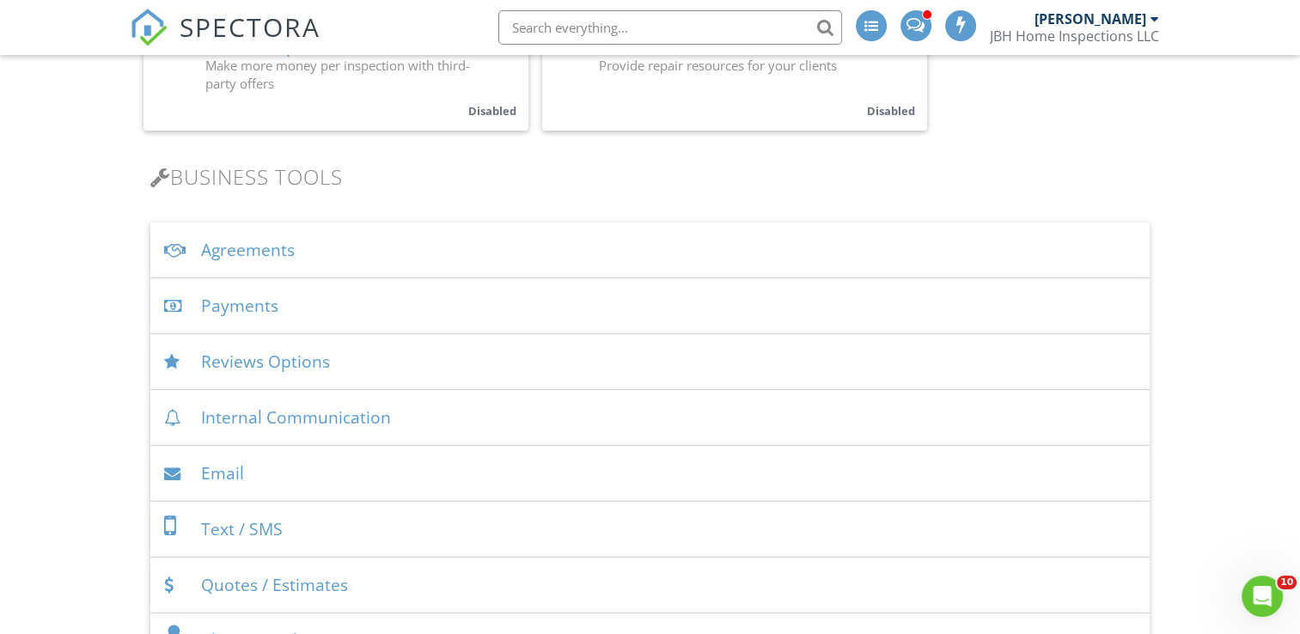
scroll to position [0, 0]
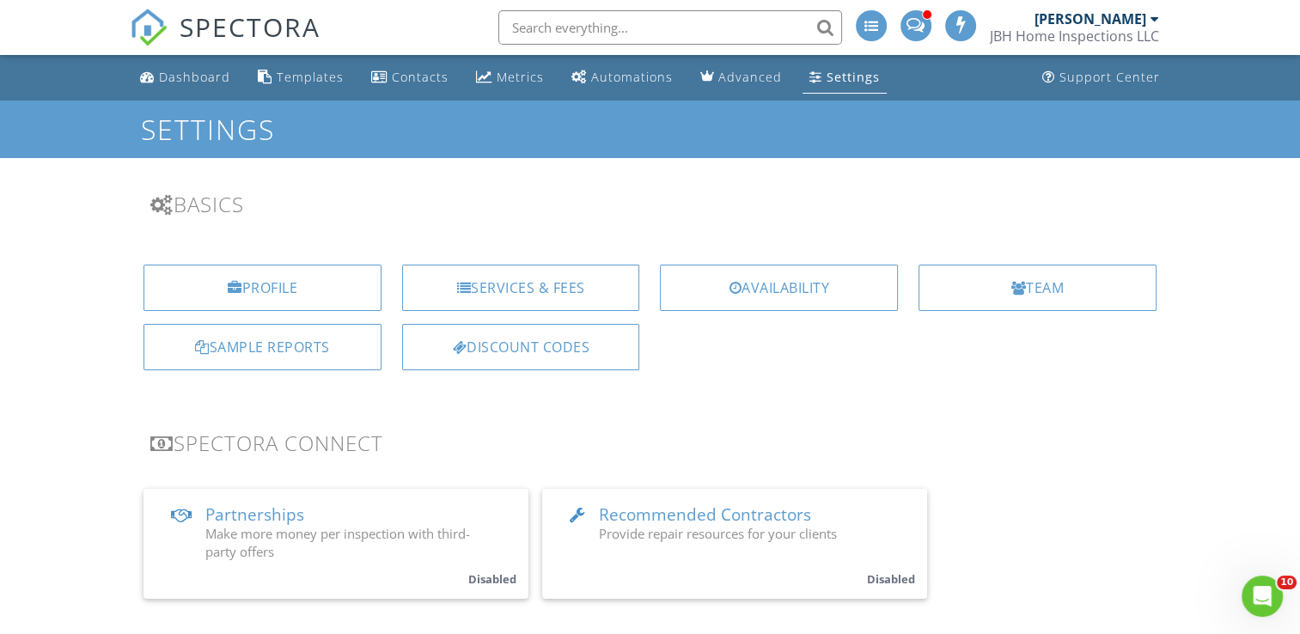
click at [859, 86] on link "Settings" at bounding box center [844, 78] width 84 height 32
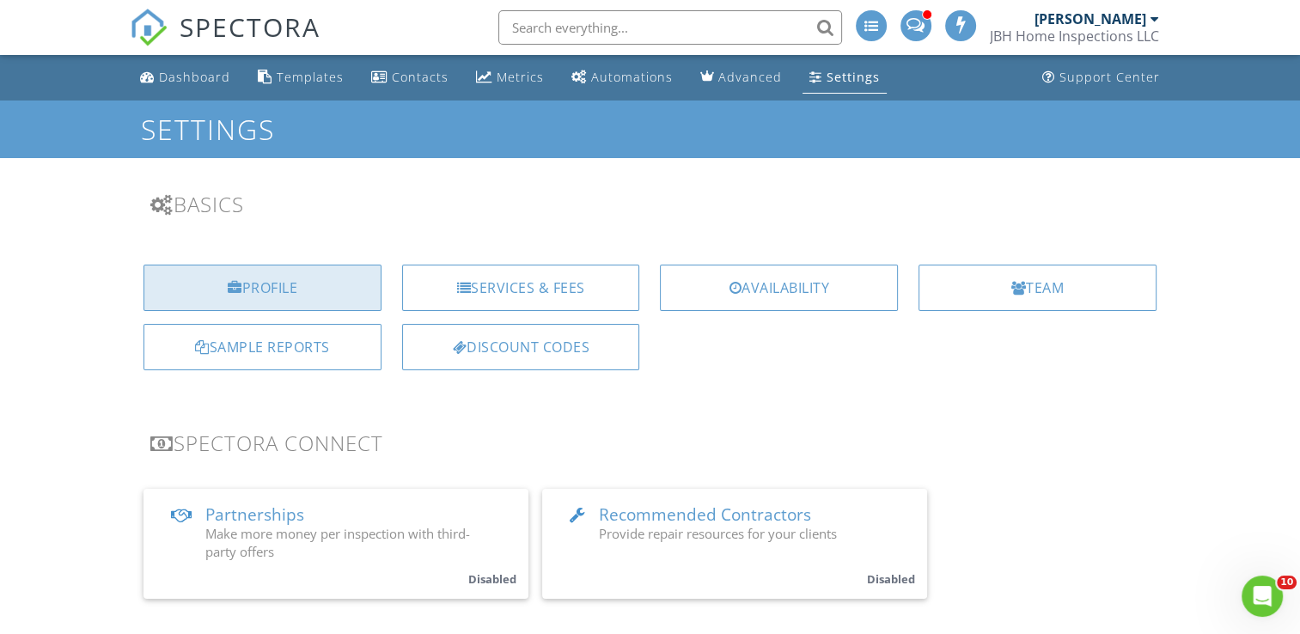
click at [263, 290] on div "Profile" at bounding box center [262, 288] width 238 height 46
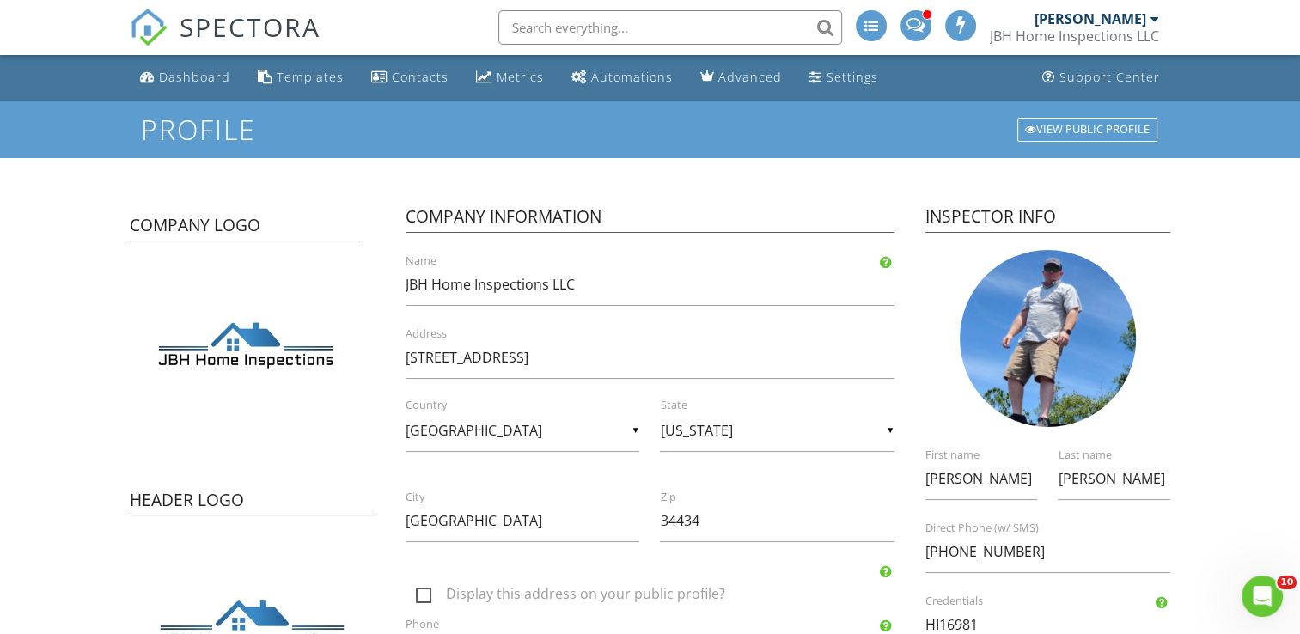
click at [213, 71] on div "Dashboard" at bounding box center [194, 77] width 71 height 16
